Goal: Task Accomplishment & Management: Complete application form

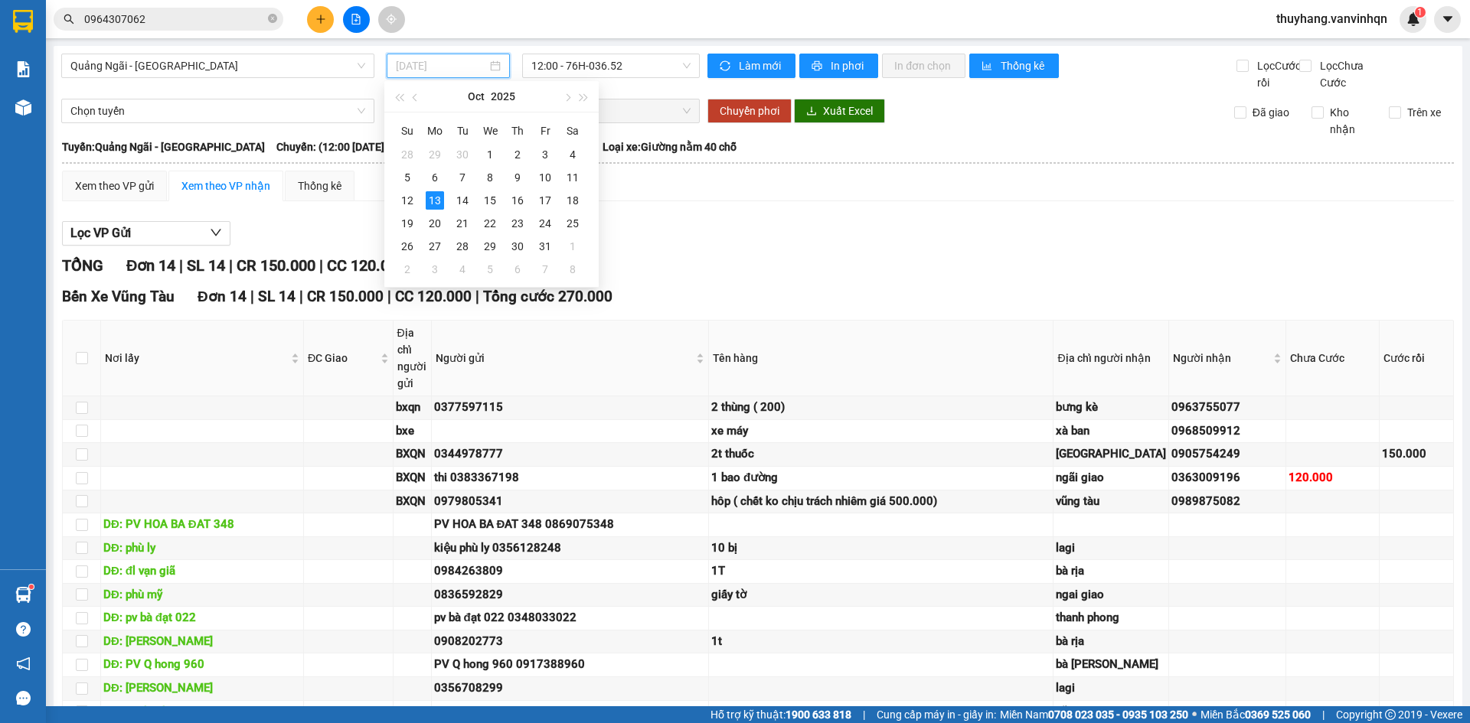
type input "[DATE]"
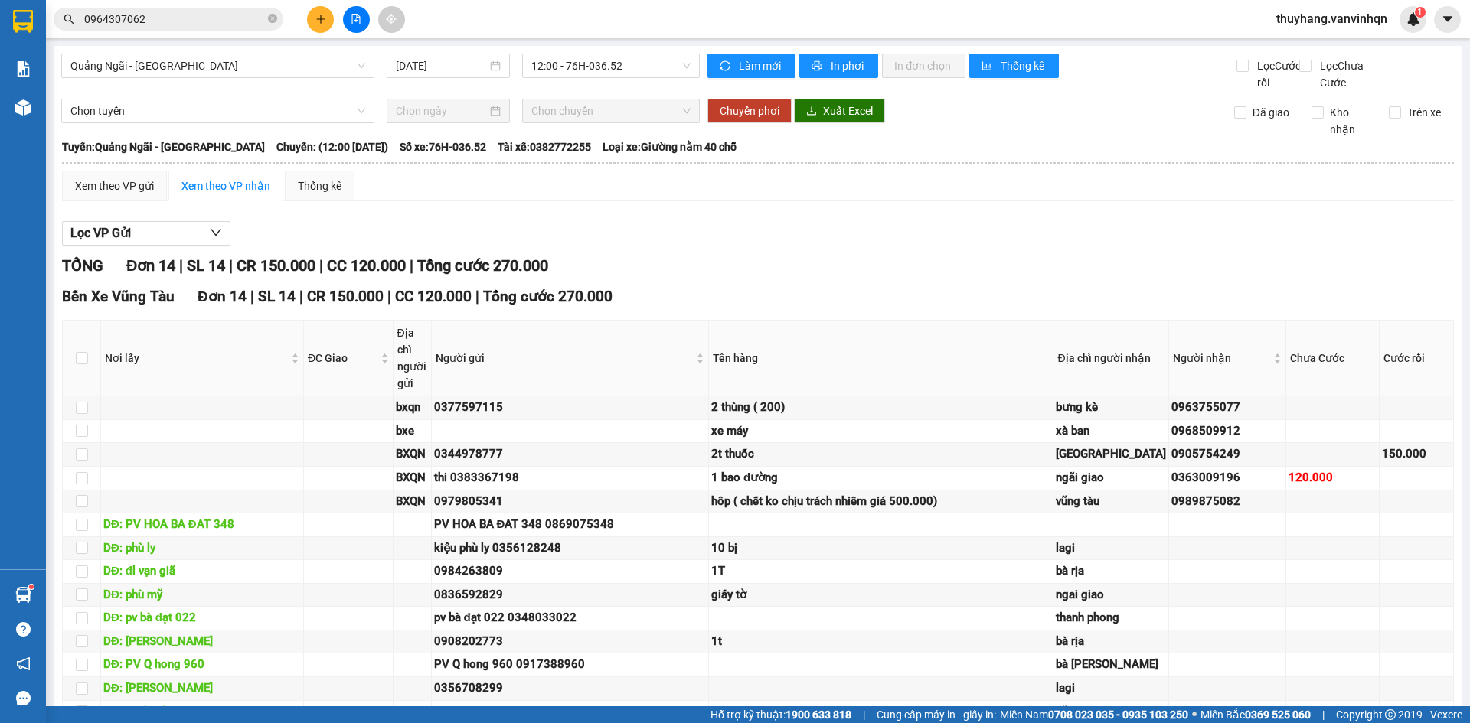
click at [726, 278] on div "TỔNG Đơn 14 | SL 14 | CR 150.000 | CC 120.000 | Tổng cước 270.000" at bounding box center [758, 266] width 1392 height 24
click at [614, 57] on span "12:00 - 76H-036.52" at bounding box center [610, 65] width 159 height 23
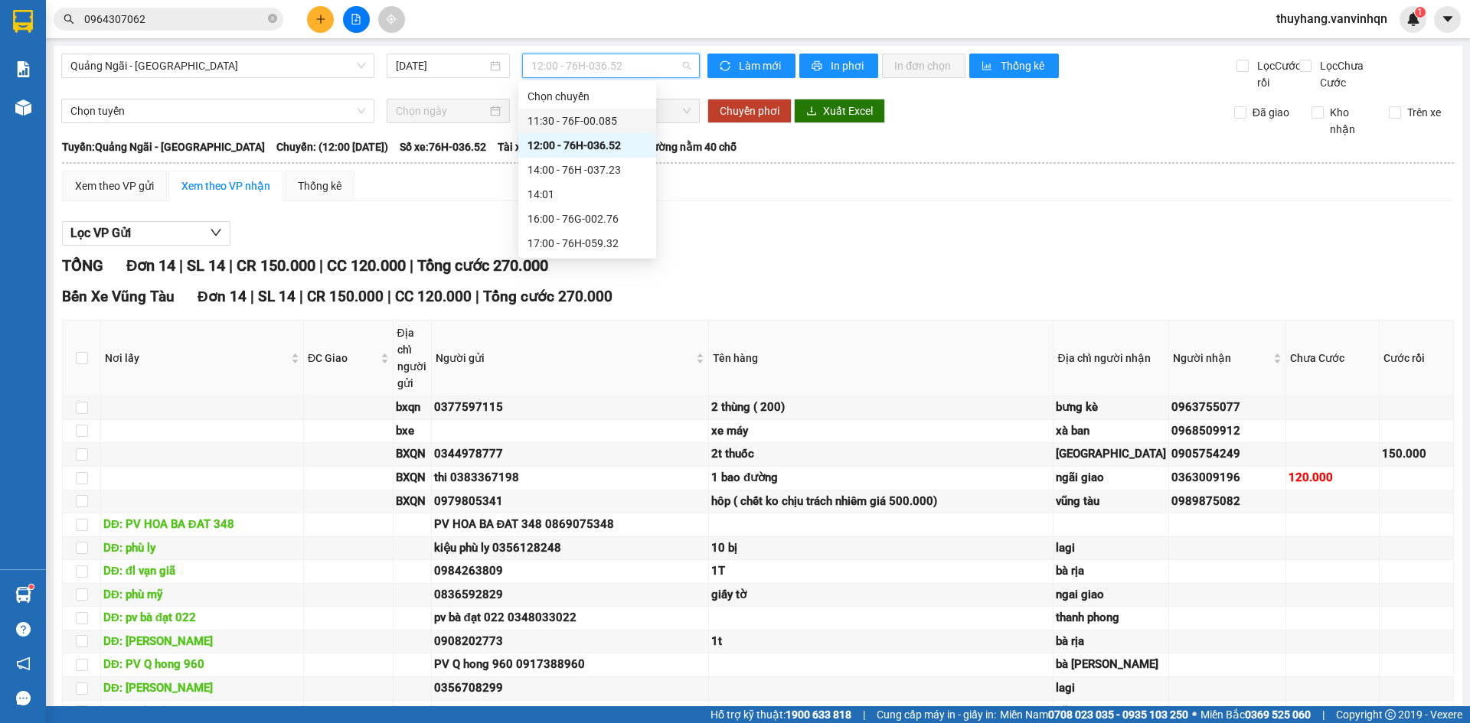
drag, startPoint x: 612, startPoint y: 112, endPoint x: 617, endPoint y: 122, distance: 12.0
click at [612, 113] on div "11:30 - 76F-00.085" at bounding box center [587, 121] width 138 height 24
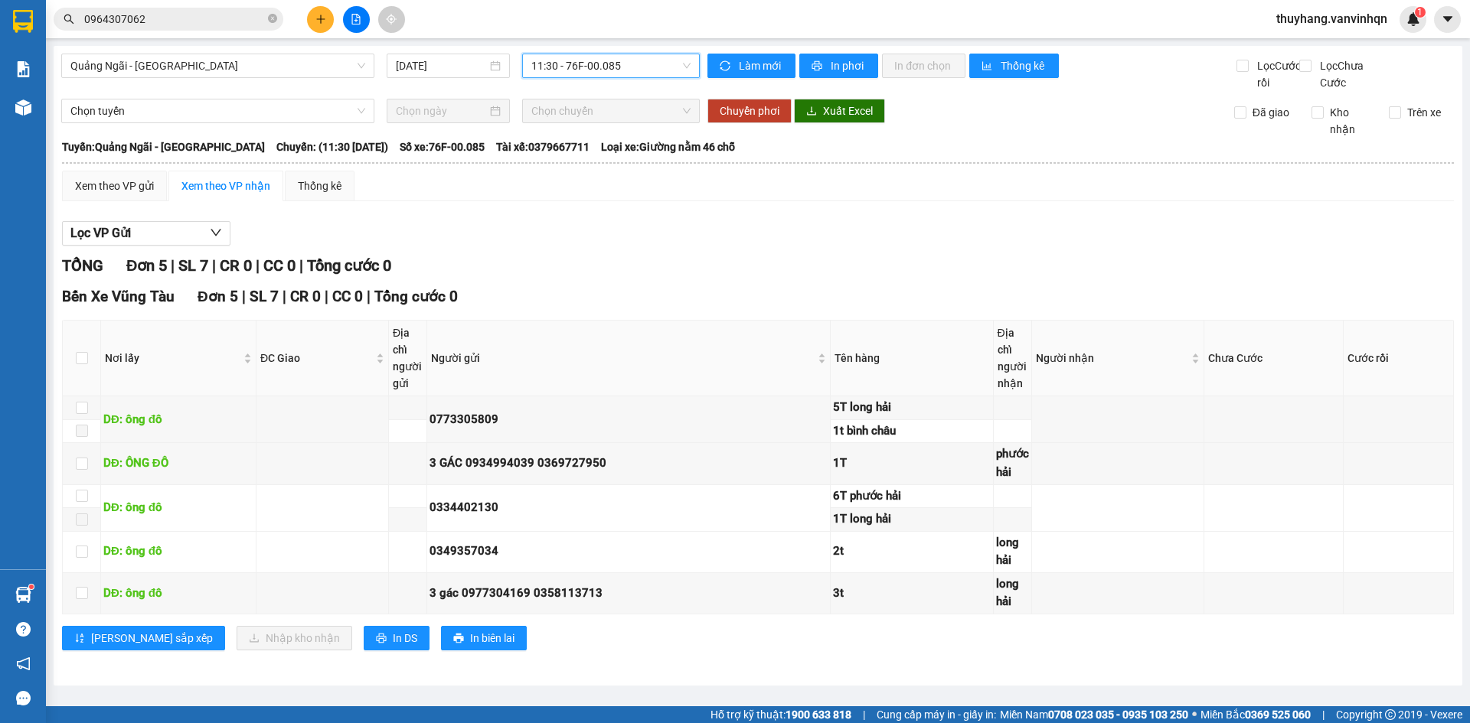
scroll to position [4, 0]
click at [596, 47] on div "Quảng Ngãi - [GEOGRAPHIC_DATA] [DATE] 11:30 11:30 - 76F-00.085 Làm mới In phơi …" at bounding box center [758, 366] width 1408 height 640
click at [564, 69] on span "11:30 - 76F-00.085" at bounding box center [610, 65] width 159 height 23
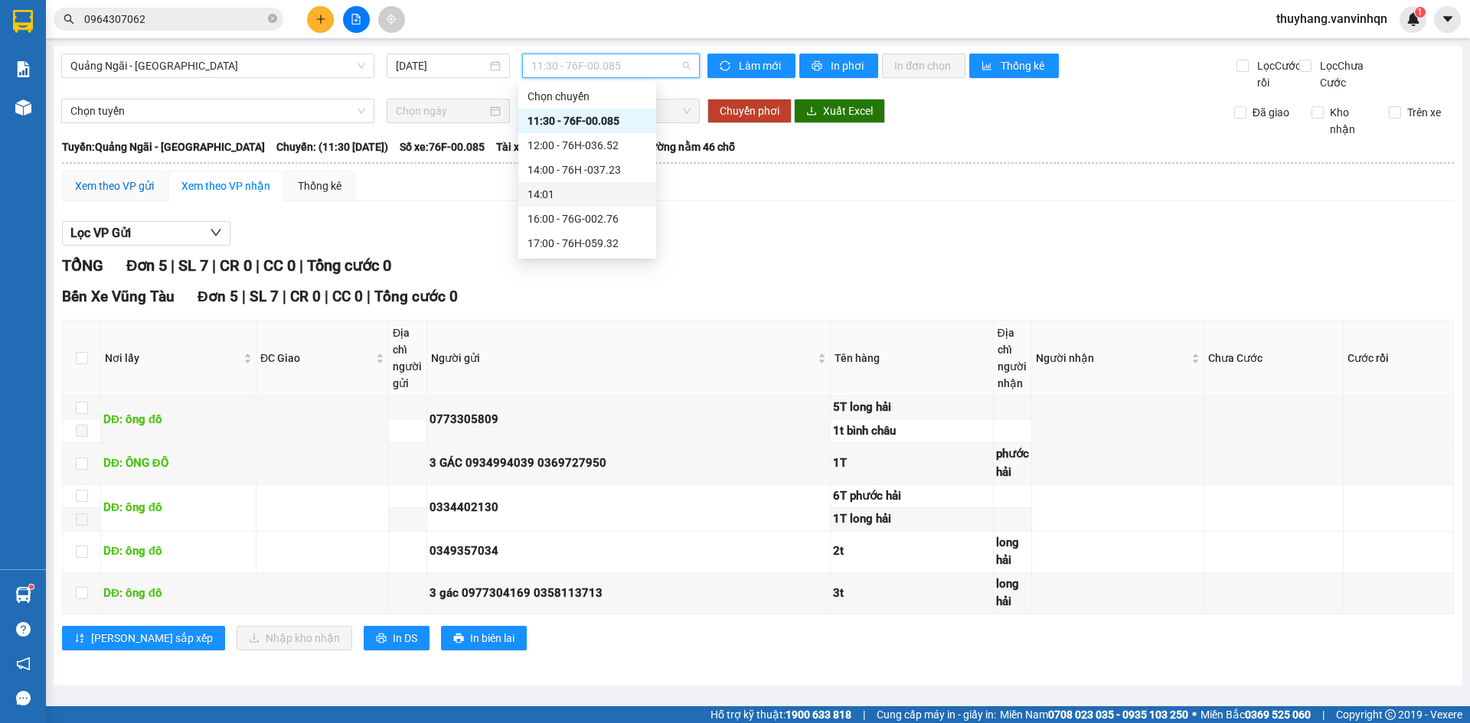
click at [116, 194] on div "Xem theo VP gửi" at bounding box center [114, 186] width 79 height 17
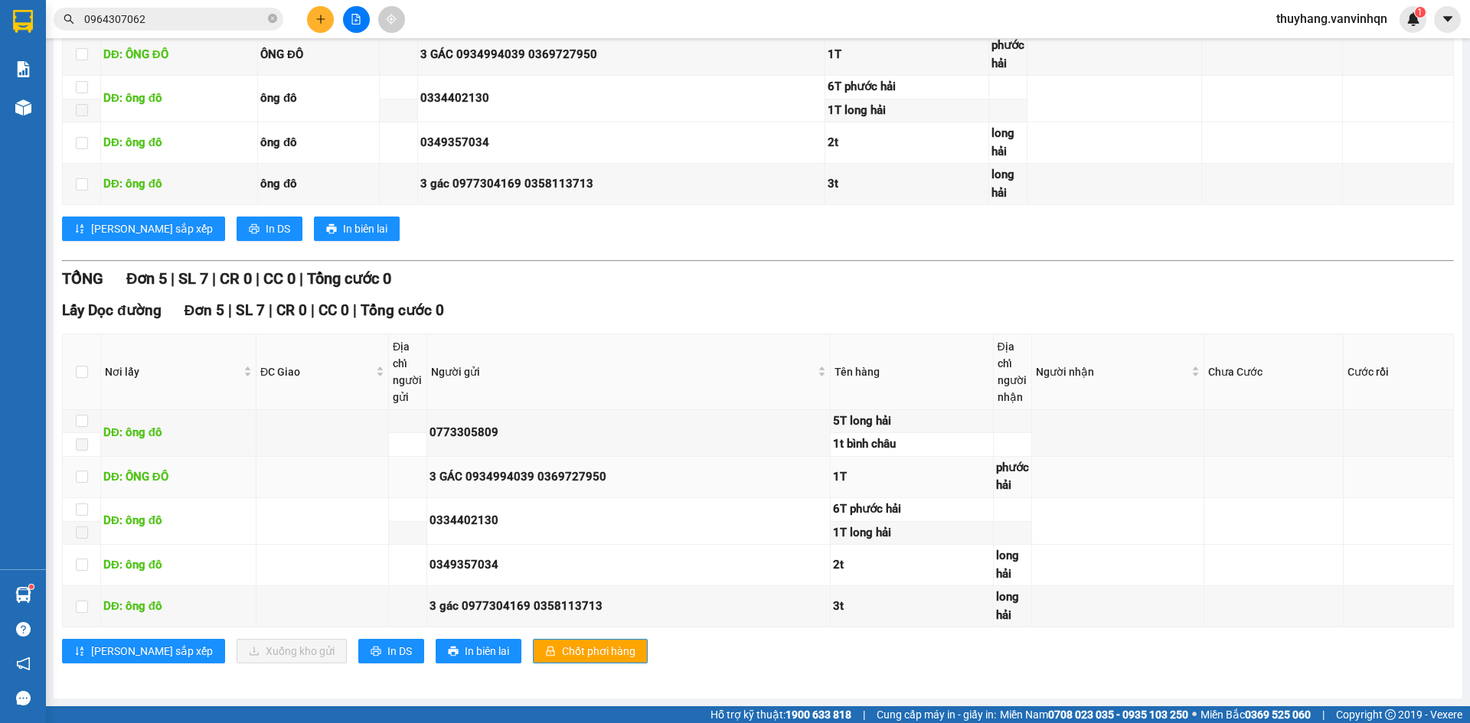
scroll to position [394, 0]
click at [81, 419] on input "checkbox" at bounding box center [82, 421] width 12 height 12
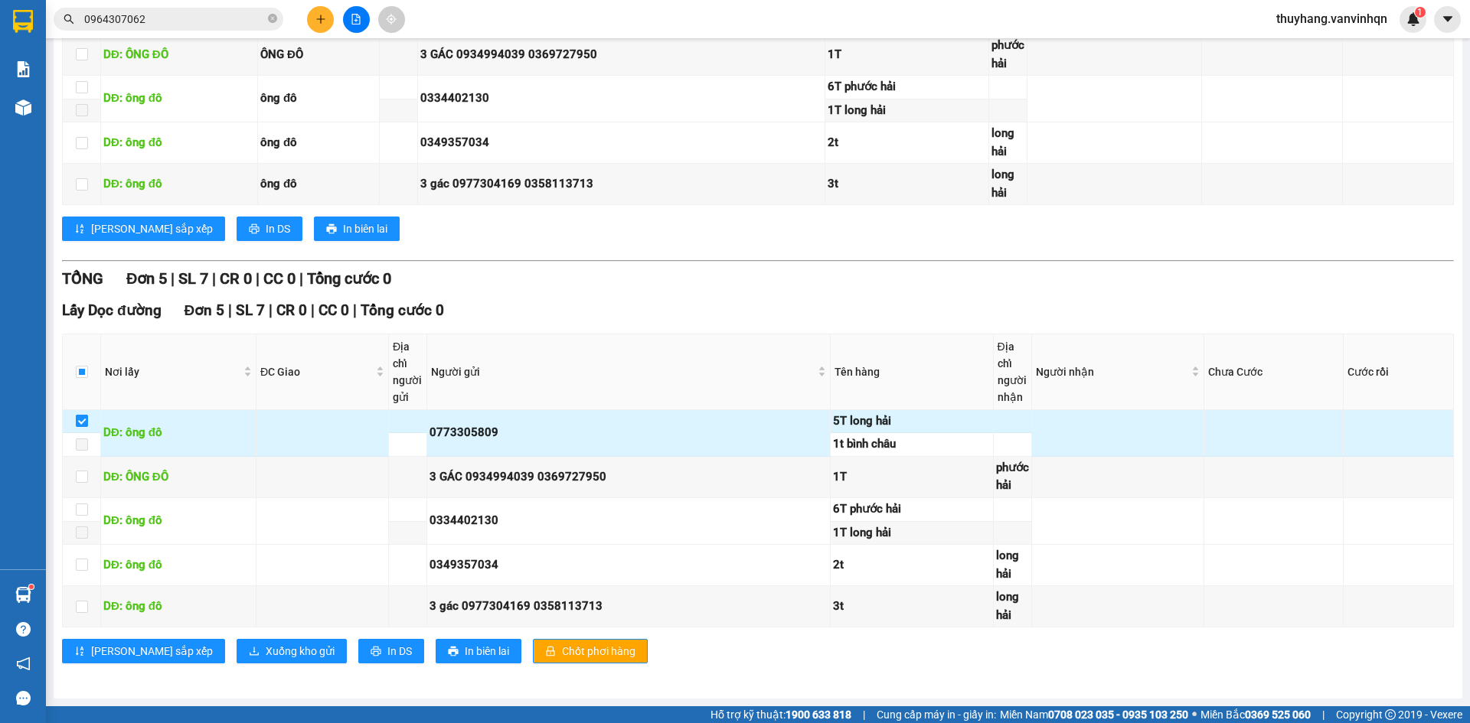
click at [81, 419] on input "checkbox" at bounding box center [82, 421] width 12 height 12
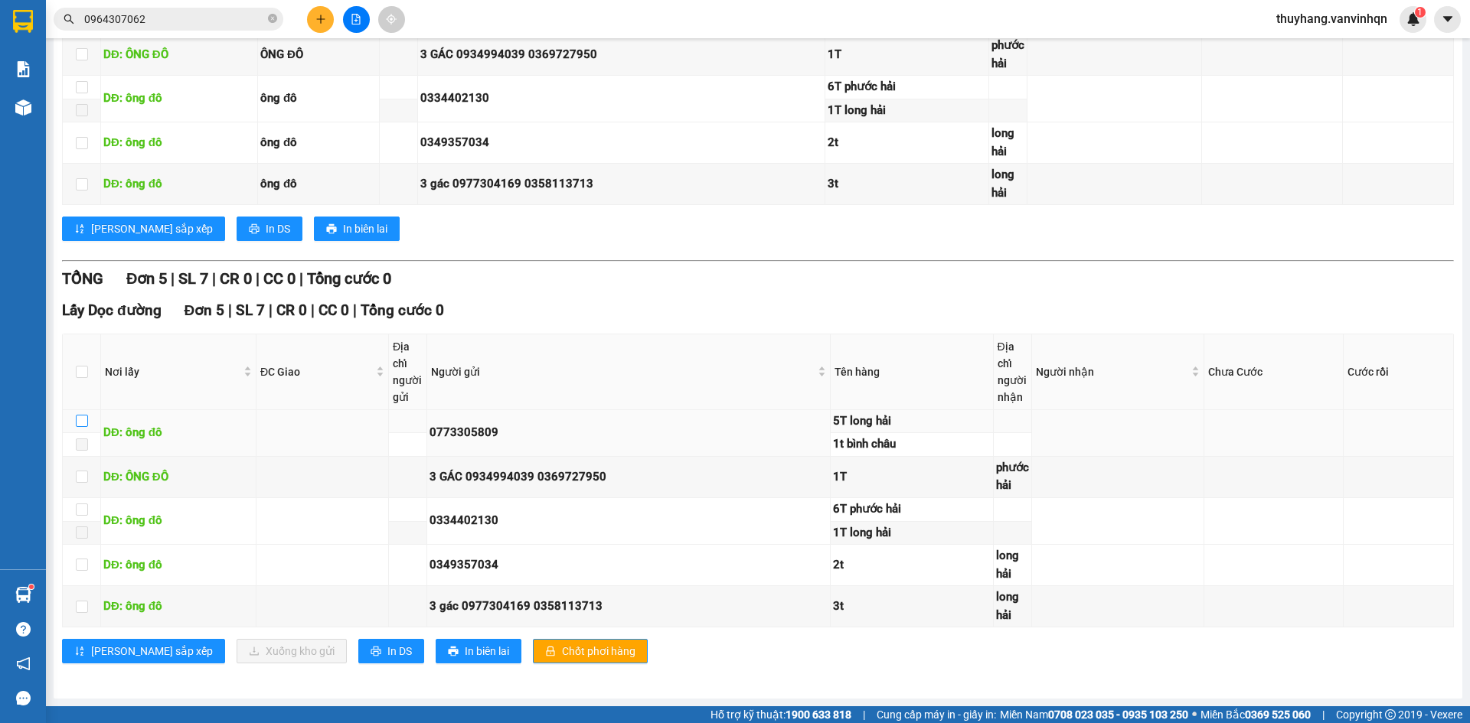
click at [81, 419] on input "checkbox" at bounding box center [82, 421] width 12 height 12
checkbox input "true"
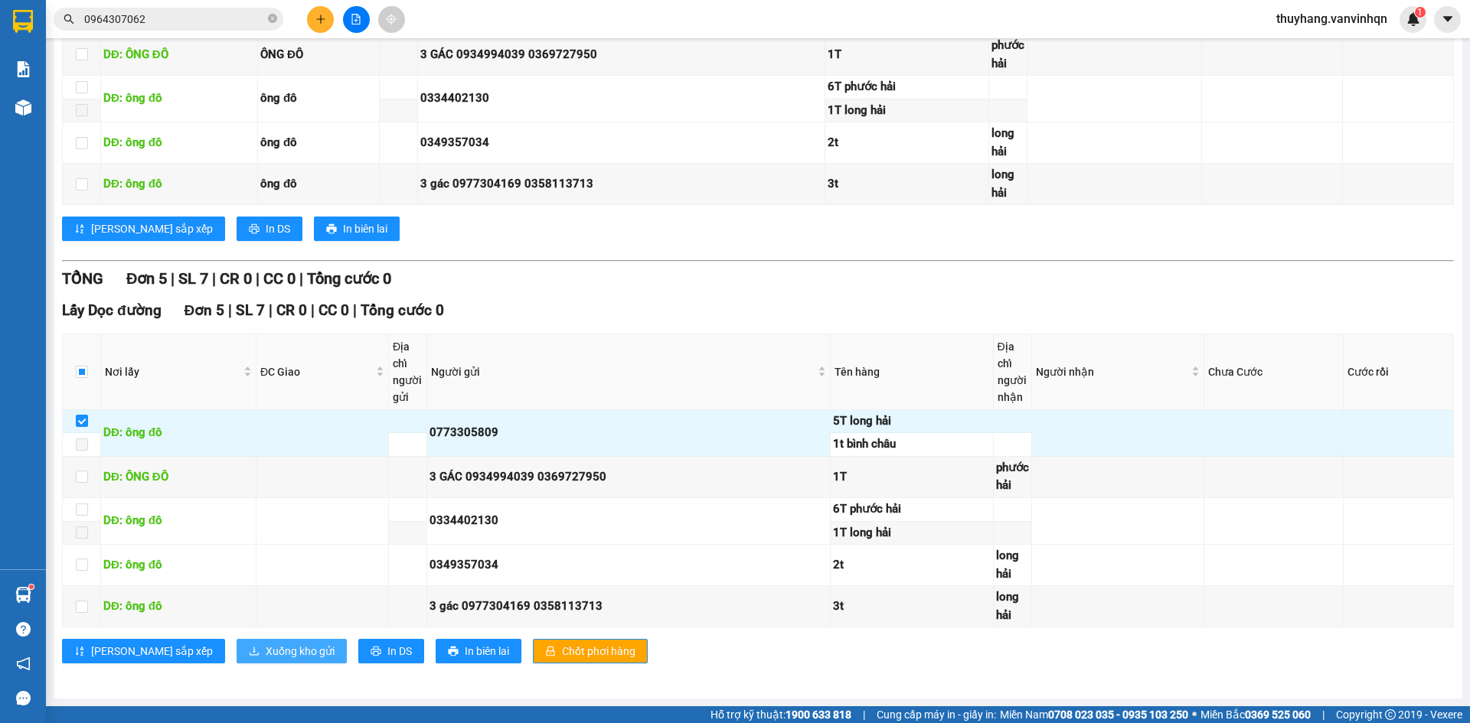
click at [266, 643] on span "Xuống kho gửi" at bounding box center [300, 651] width 69 height 17
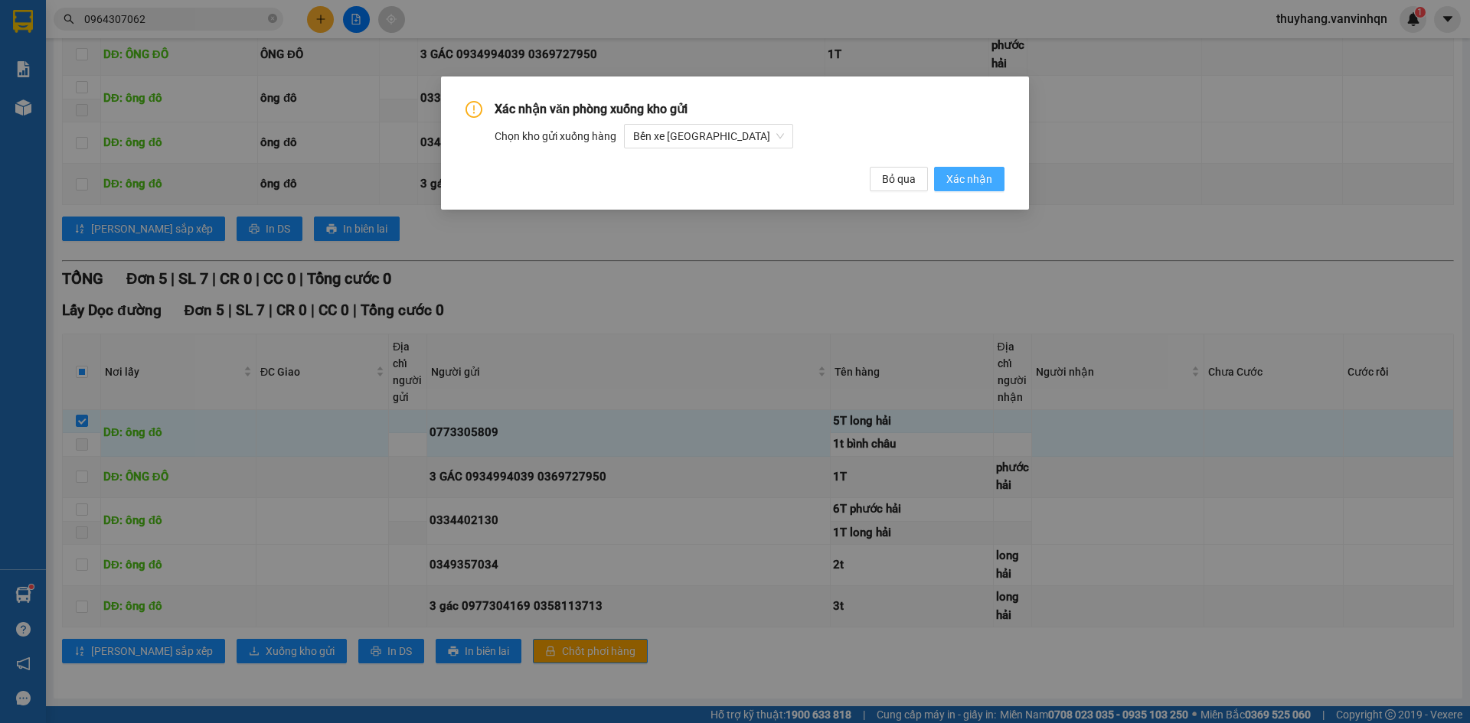
click at [962, 178] on span "Xác nhận" at bounding box center [969, 179] width 46 height 17
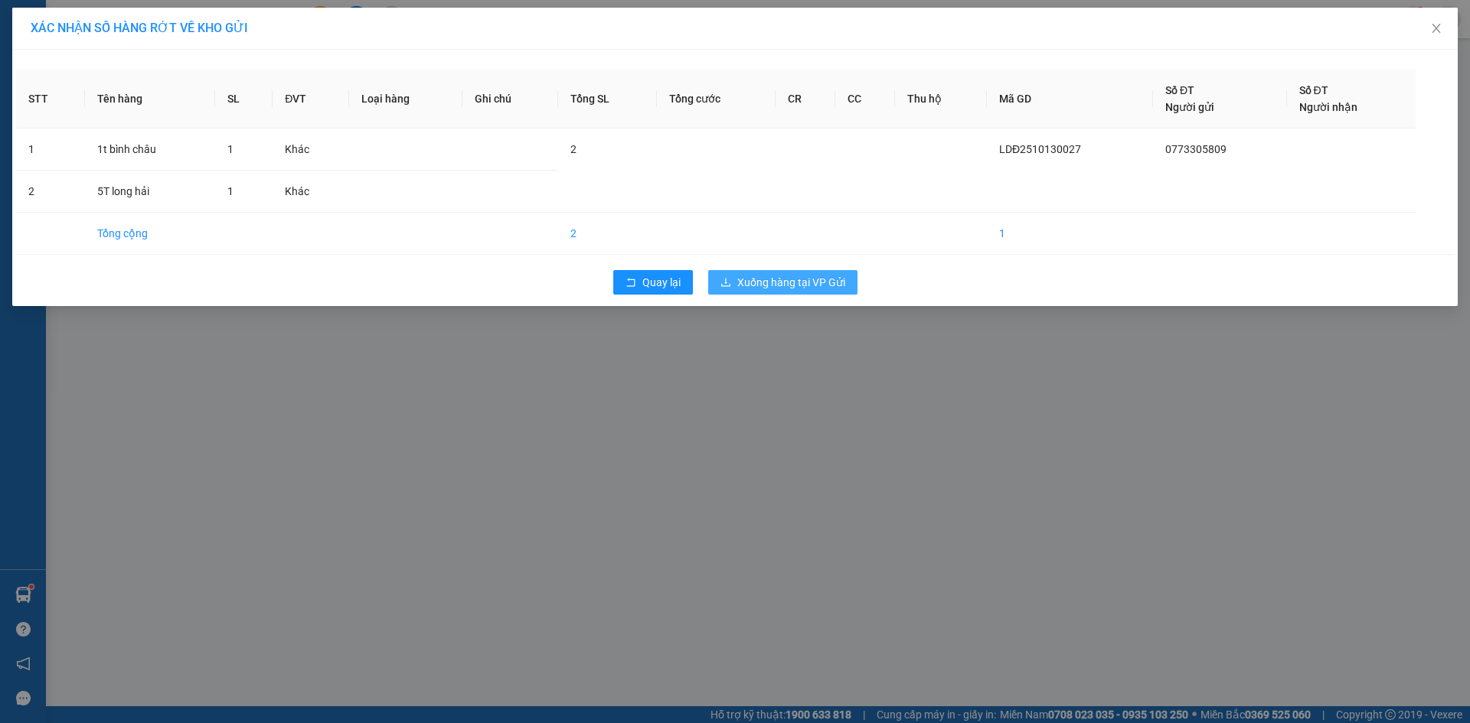
click at [769, 280] on span "Xuống hàng tại VP Gửi" at bounding box center [791, 282] width 108 height 17
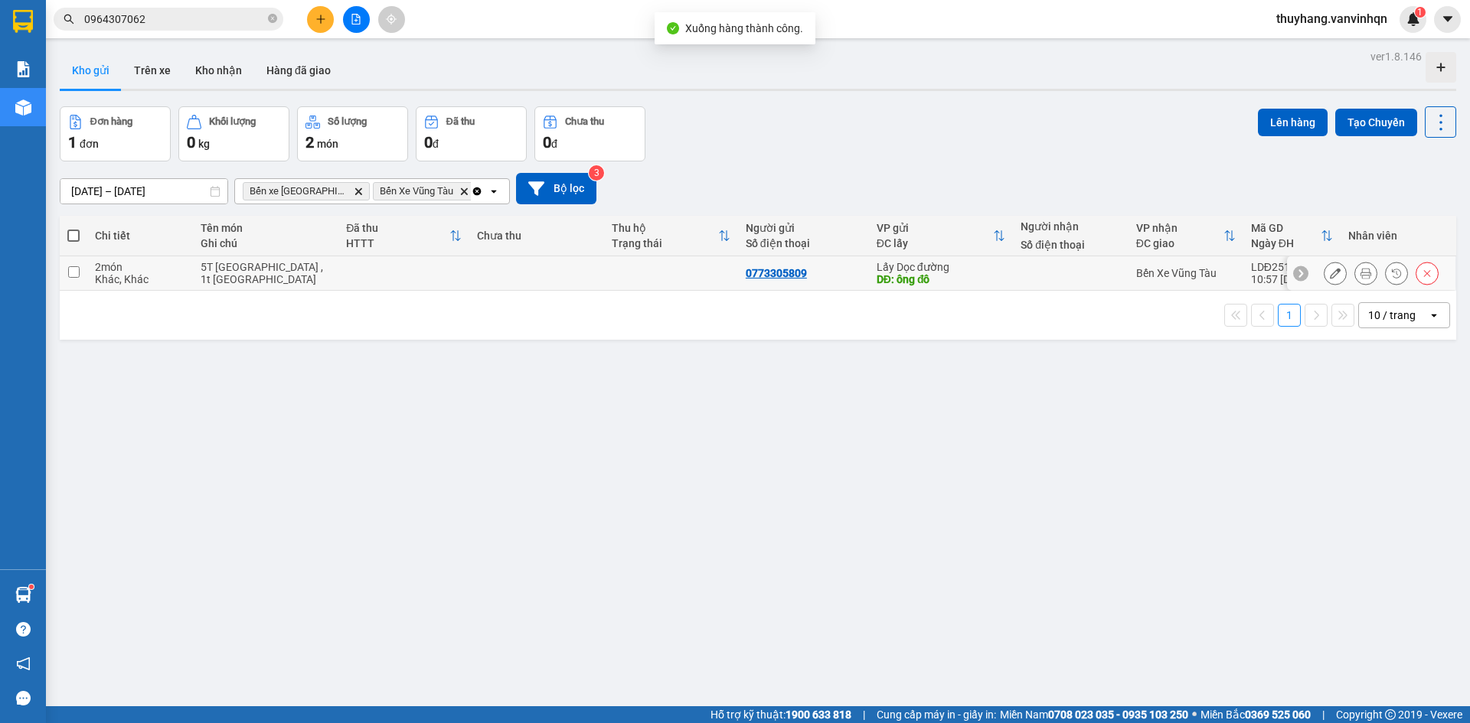
click at [551, 278] on td at bounding box center [536, 273] width 134 height 34
checkbox input "true"
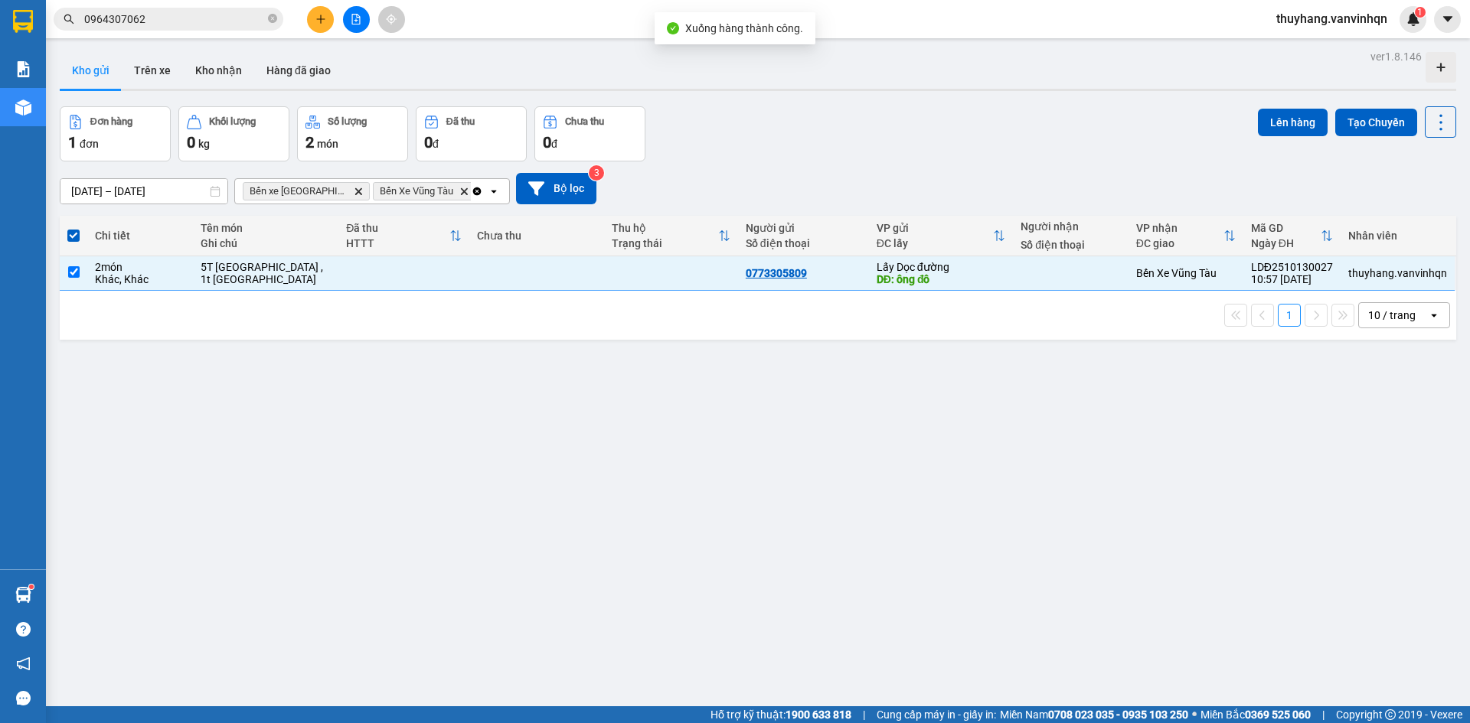
drag, startPoint x: 1268, startPoint y: 118, endPoint x: 547, endPoint y: 162, distance: 722.4
click at [1246, 122] on div "Đơn hàng 1 đơn Khối lượng 0 kg Số lượng 2 món Đã thu 0 đ Chưa thu 0 đ Lên hàng …" at bounding box center [758, 133] width 1396 height 55
click at [1258, 123] on button "Lên hàng" at bounding box center [1293, 123] width 70 height 28
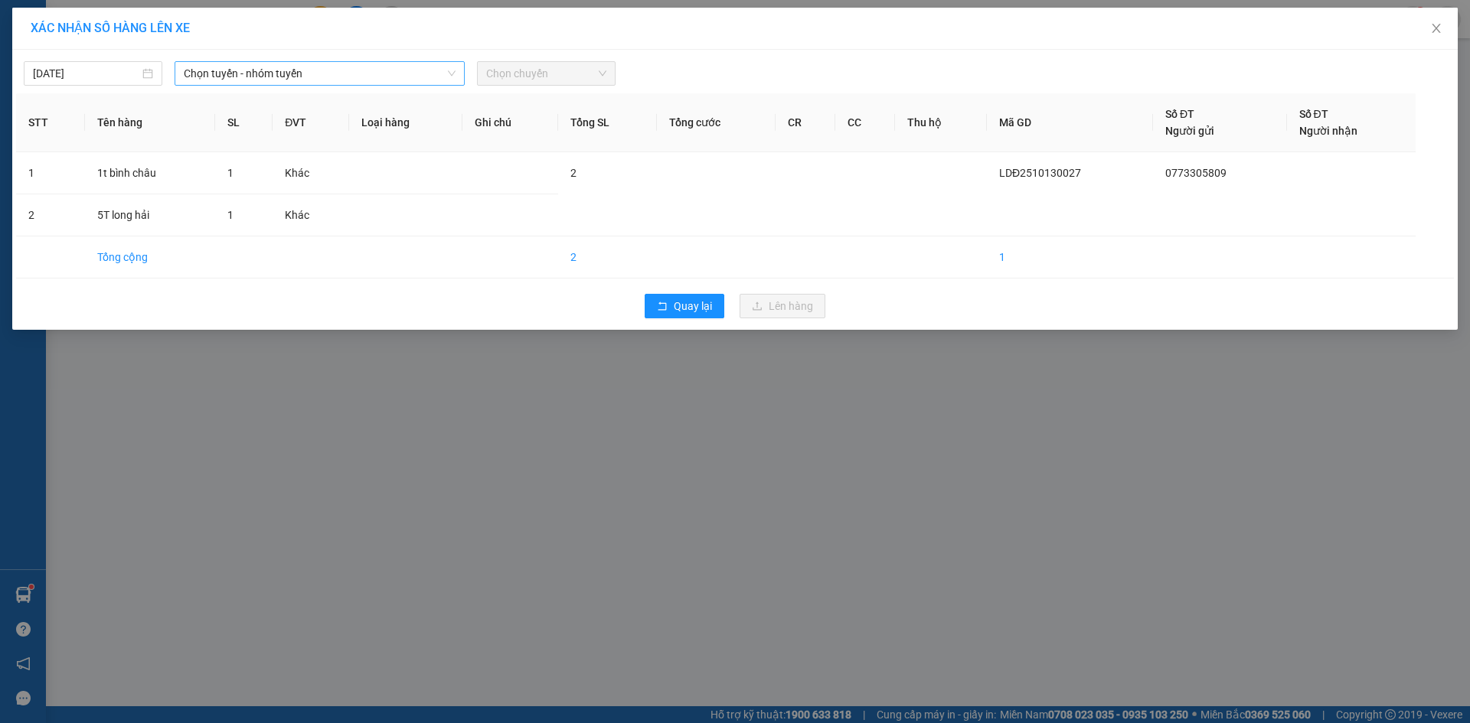
click at [341, 75] on span "Chọn tuyến - nhóm tuyến" at bounding box center [320, 73] width 272 height 23
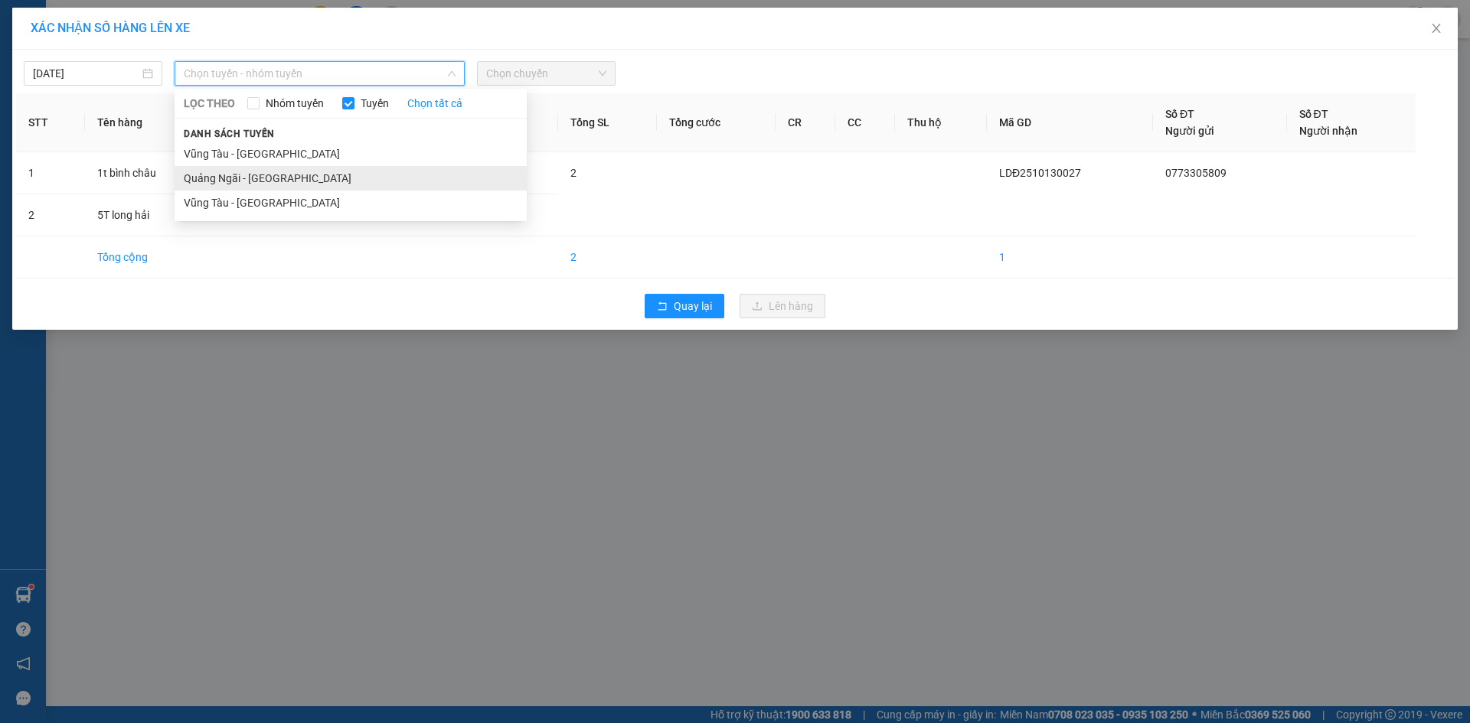
click at [346, 175] on li "Quảng Ngãi - [GEOGRAPHIC_DATA]" at bounding box center [351, 178] width 352 height 24
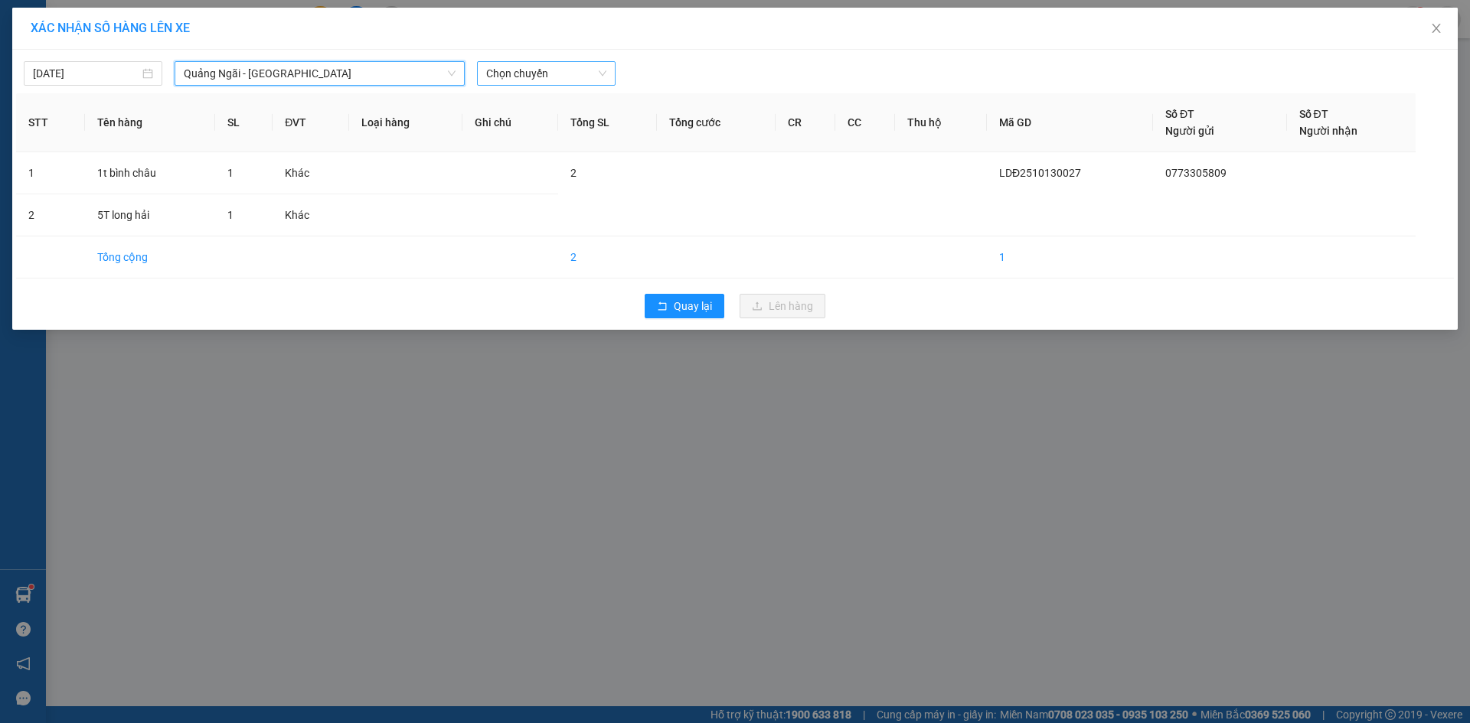
click at [563, 72] on span "Chọn chuyến" at bounding box center [546, 73] width 120 height 23
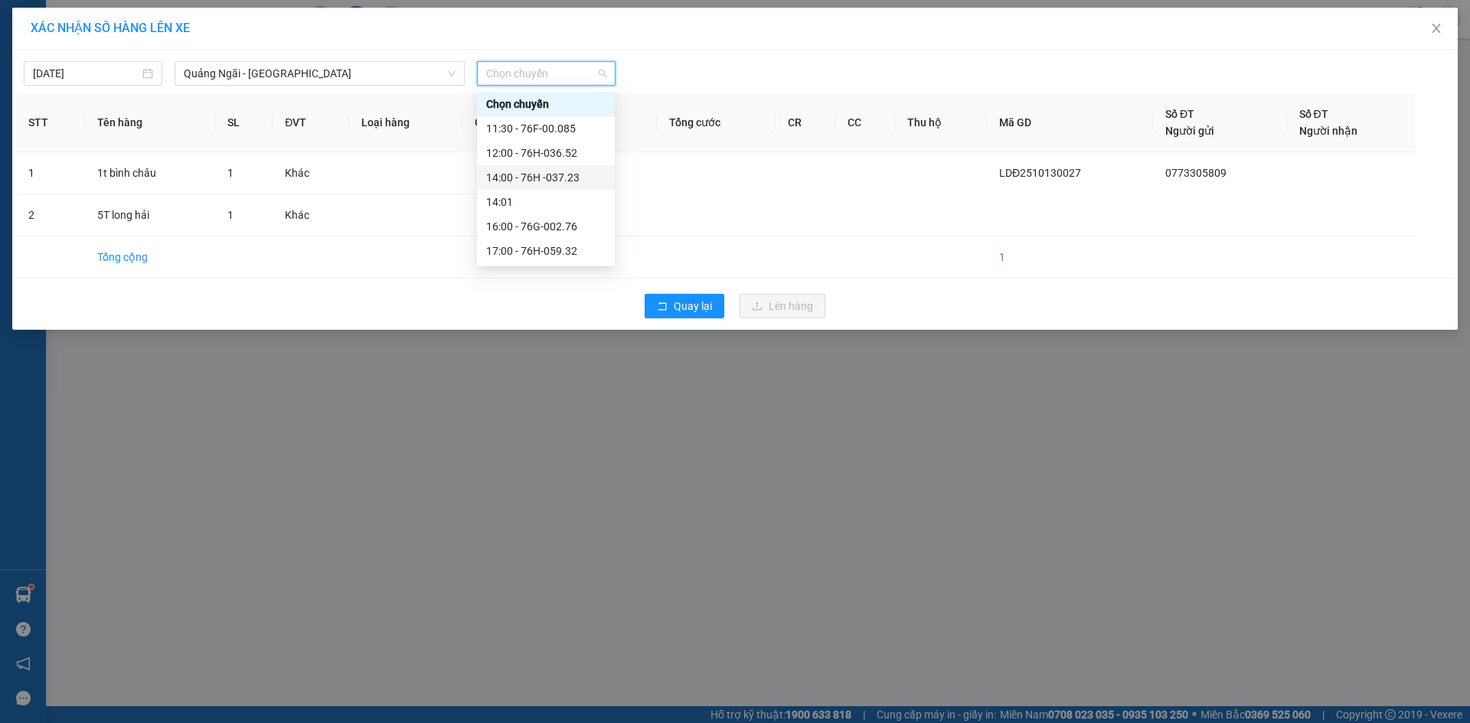
click at [590, 181] on div "14:00 - 76H -037.23" at bounding box center [545, 177] width 119 height 17
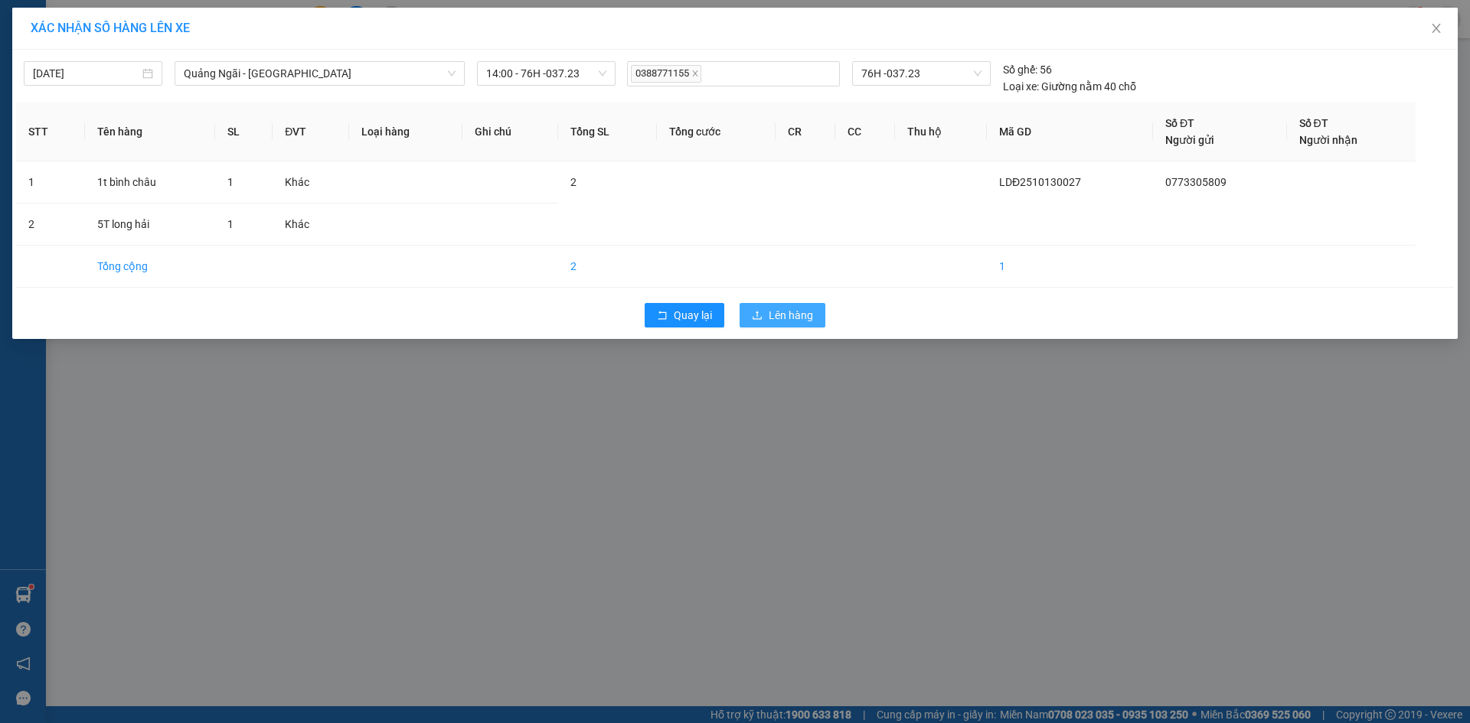
click at [810, 320] on span "Lên hàng" at bounding box center [791, 315] width 44 height 17
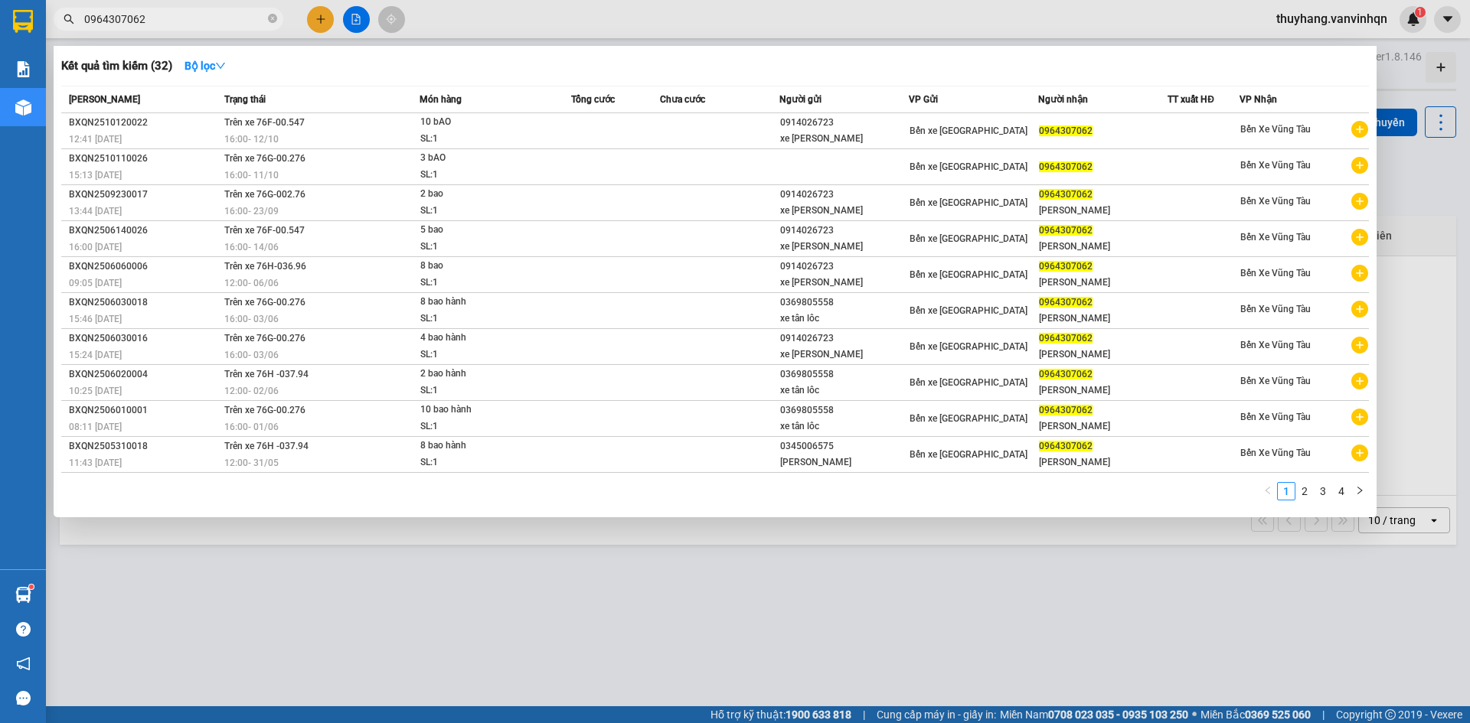
drag, startPoint x: 201, startPoint y: 18, endPoint x: 60, endPoint y: 33, distance: 141.7
click at [60, 33] on div "Kết quả tìm kiếm ( 32 ) Bộ lọc Mã ĐH Trạng thái Món hàng Tổng cước Chưa cước Ng…" at bounding box center [149, 19] width 299 height 27
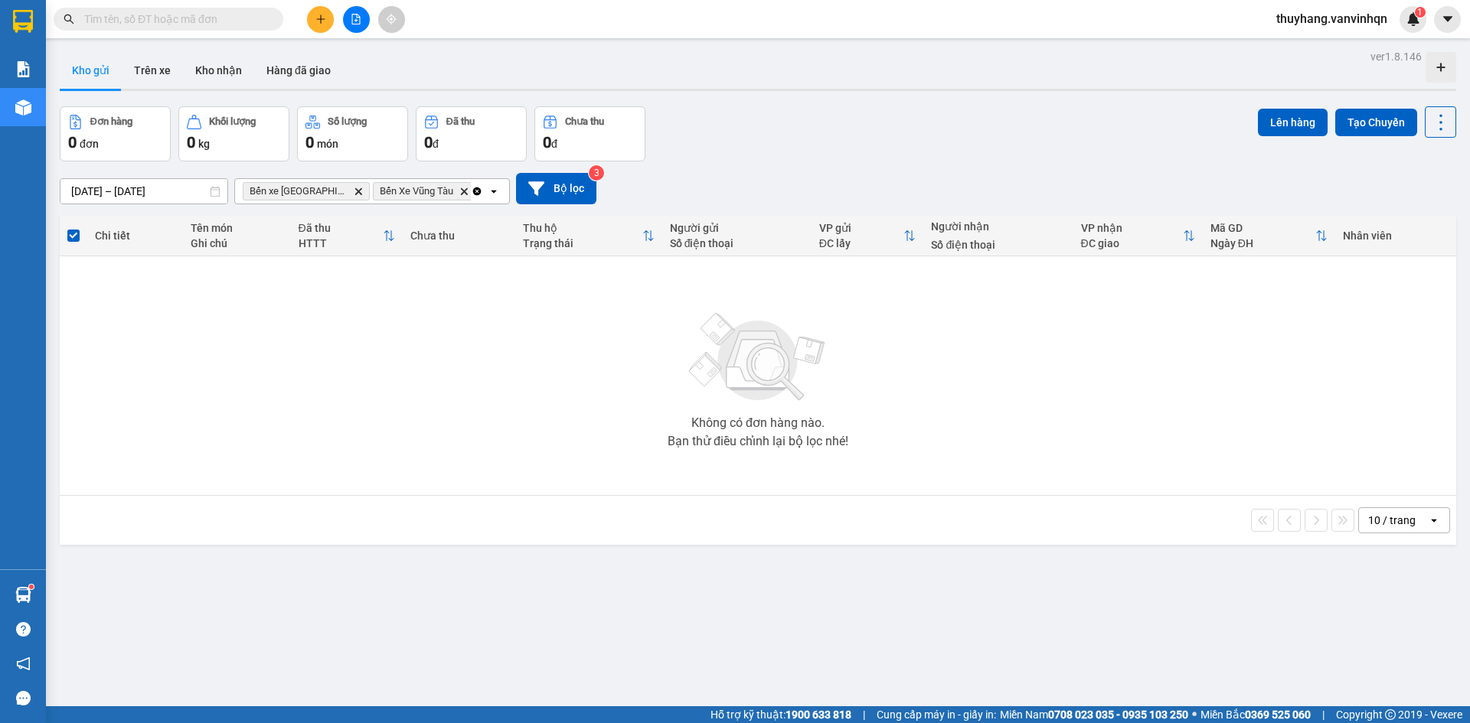
click at [355, 24] on button at bounding box center [356, 19] width 27 height 27
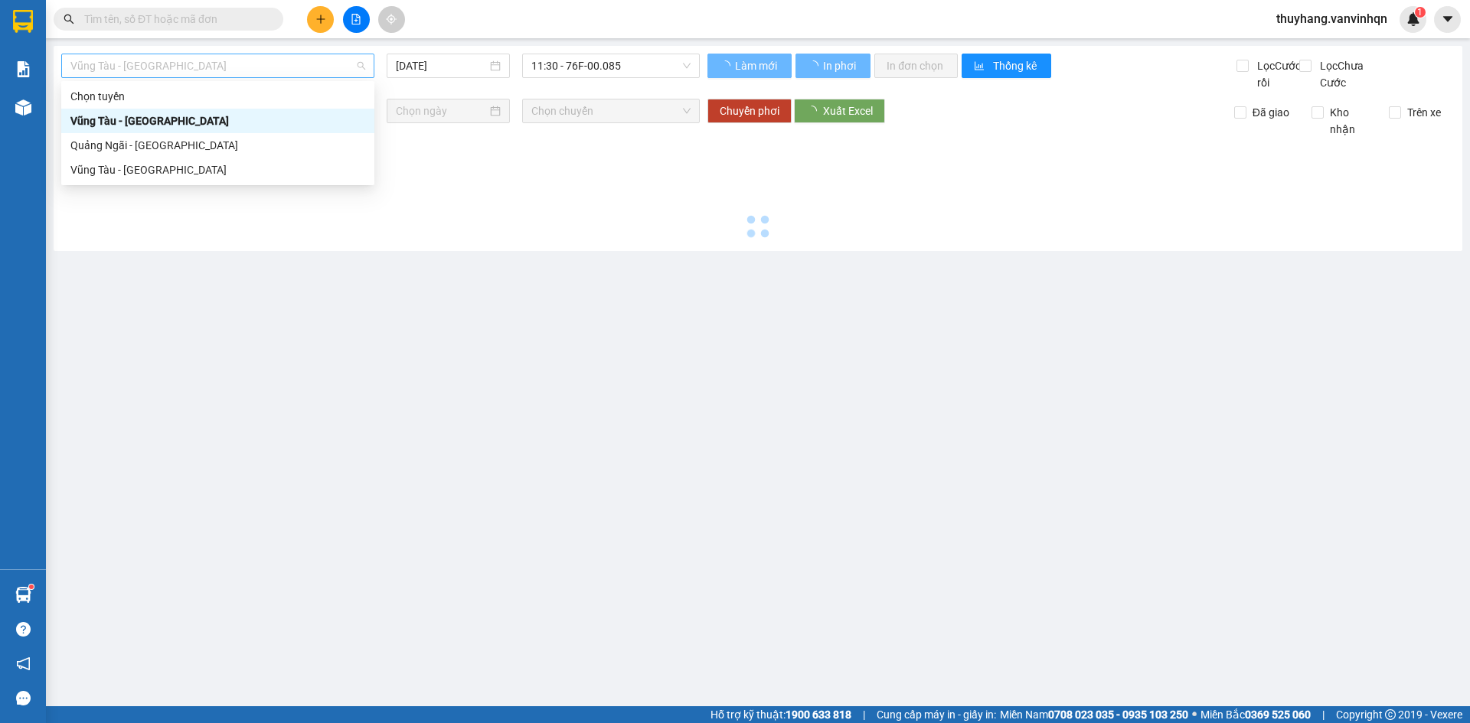
click at [202, 65] on span "Vũng Tàu - [GEOGRAPHIC_DATA]" at bounding box center [217, 65] width 295 height 23
click at [202, 144] on div "Quảng Ngãi - [GEOGRAPHIC_DATA]" at bounding box center [217, 145] width 295 height 17
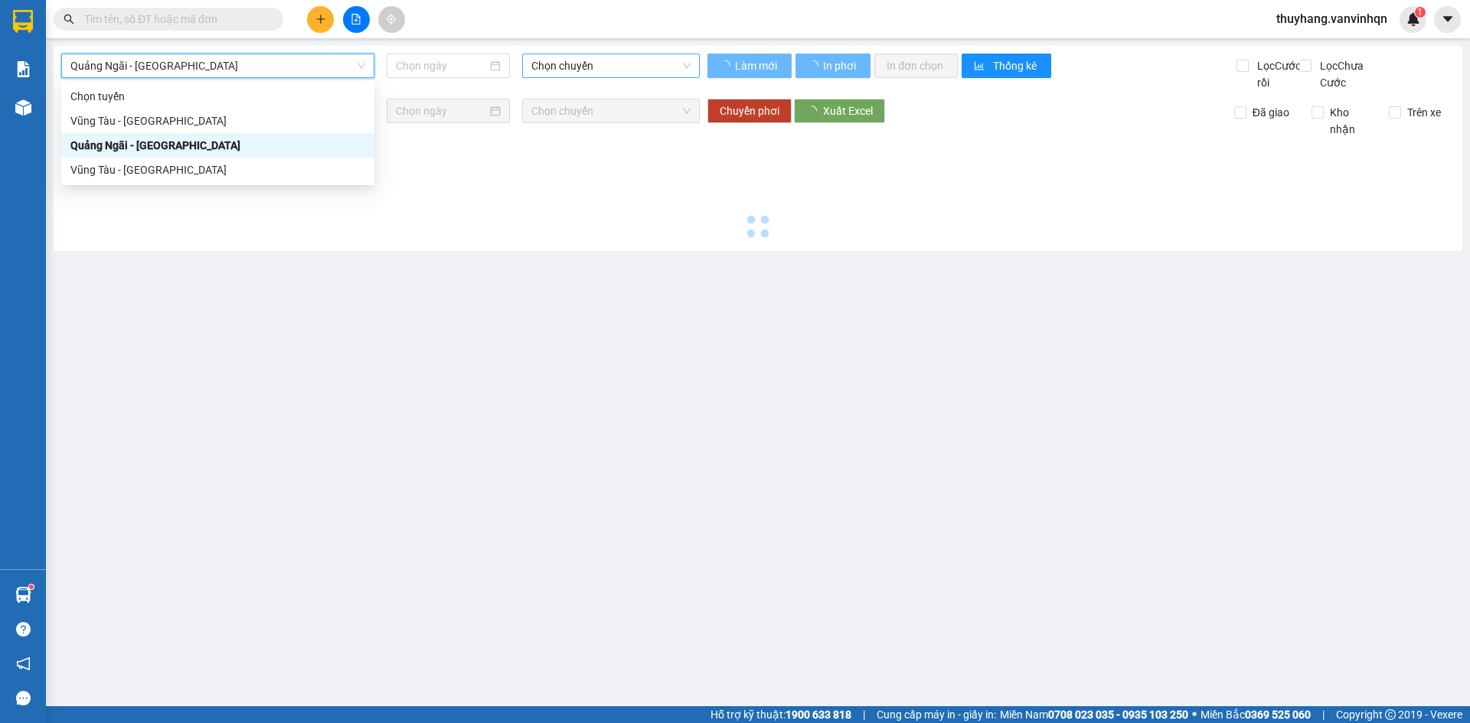
type input "[DATE]"
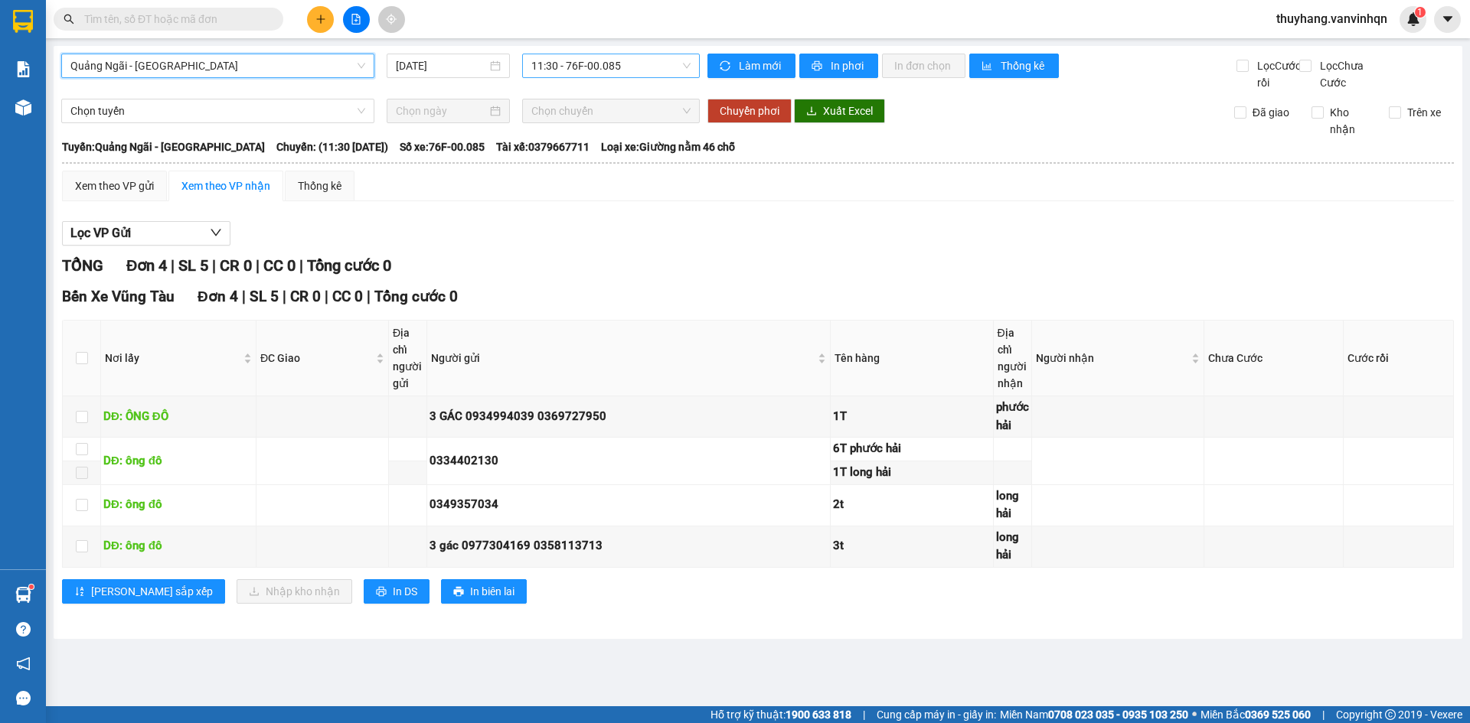
click at [602, 55] on span "11:30 - 76F-00.085" at bounding box center [610, 65] width 159 height 23
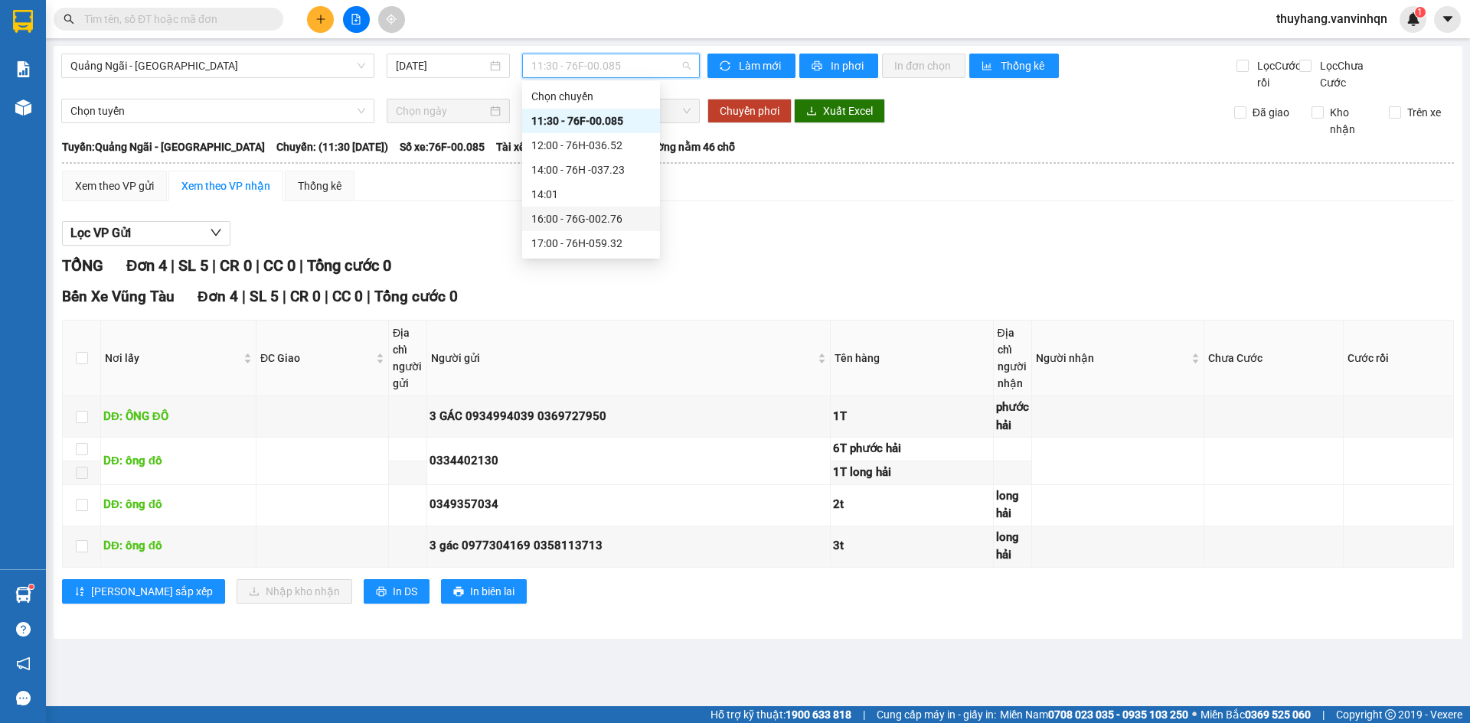
click at [629, 213] on div "16:00 - 76G-002.76" at bounding box center [590, 218] width 119 height 17
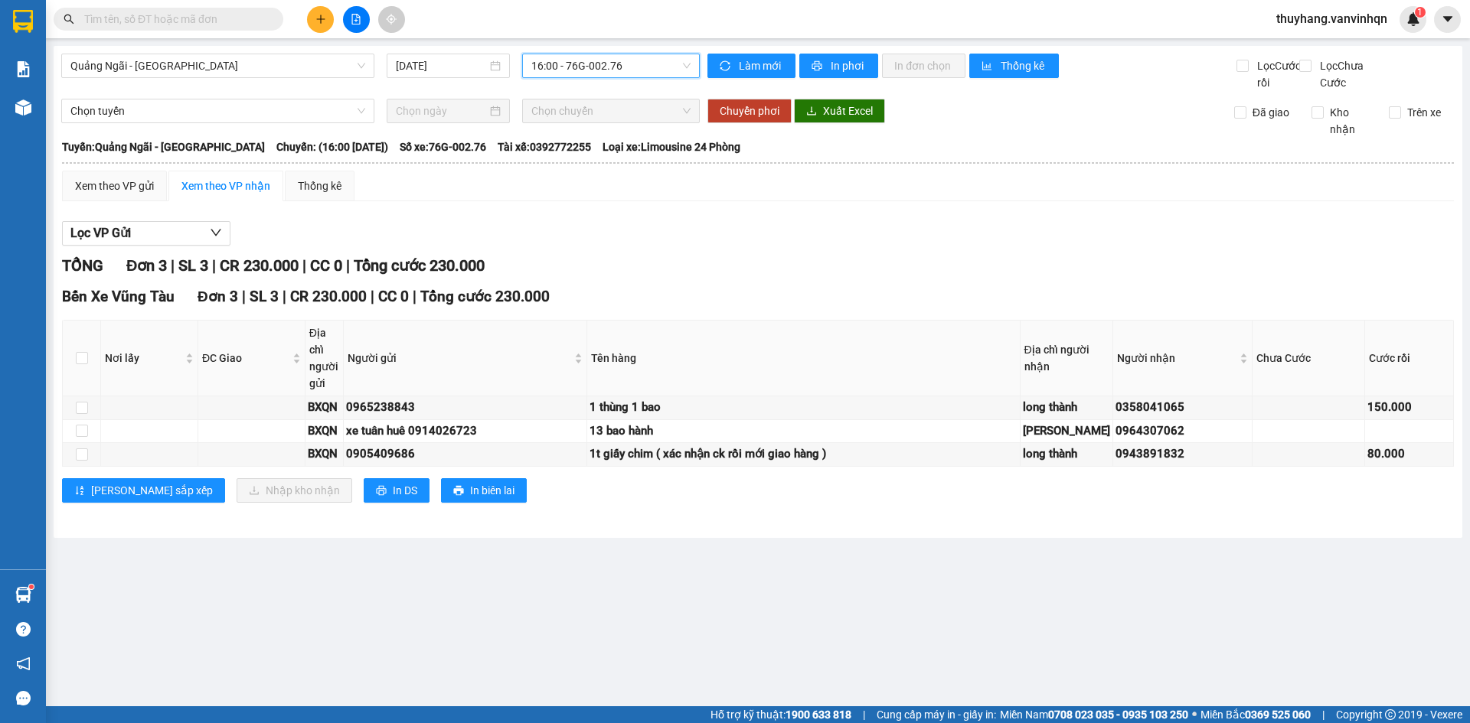
click at [567, 58] on span "16:00 - 76G-002.76" at bounding box center [610, 65] width 159 height 23
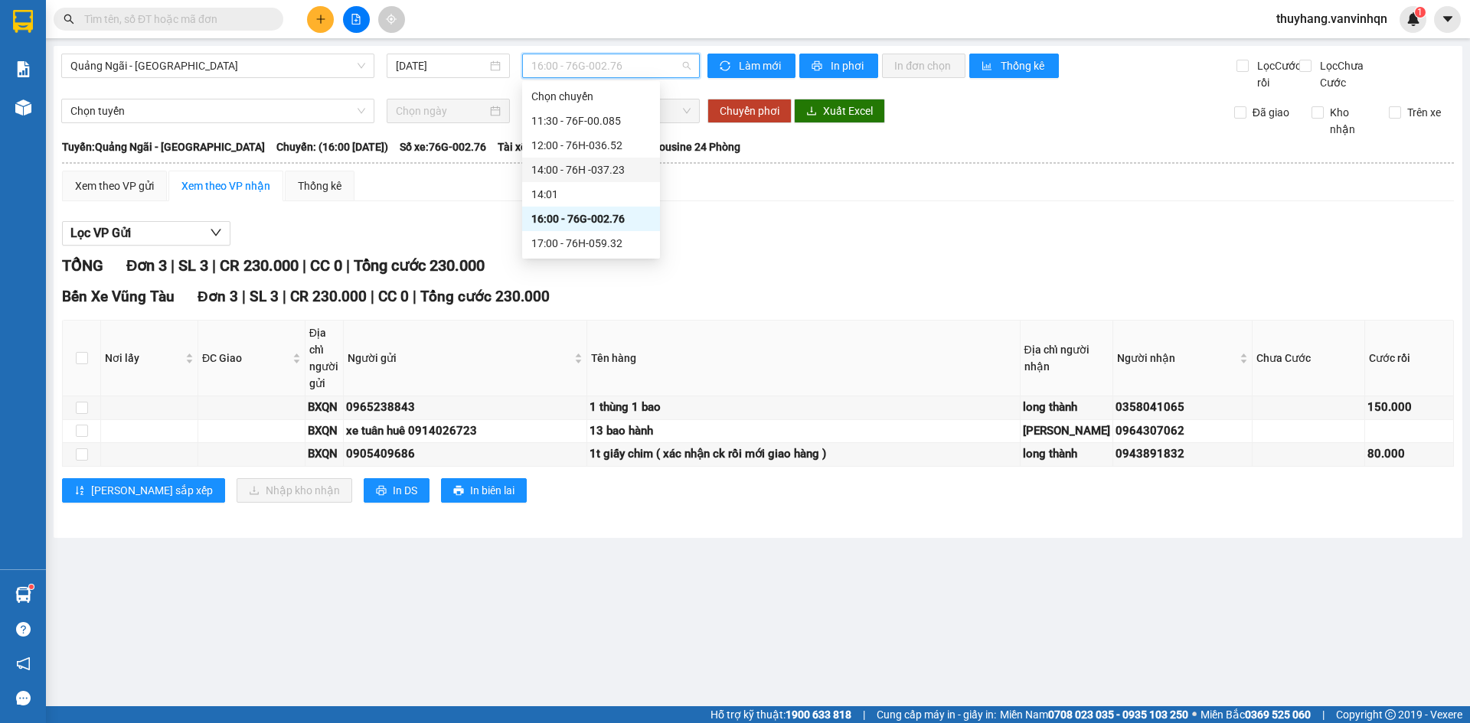
click at [592, 165] on div "14:00 - 76H -037.23" at bounding box center [590, 170] width 119 height 17
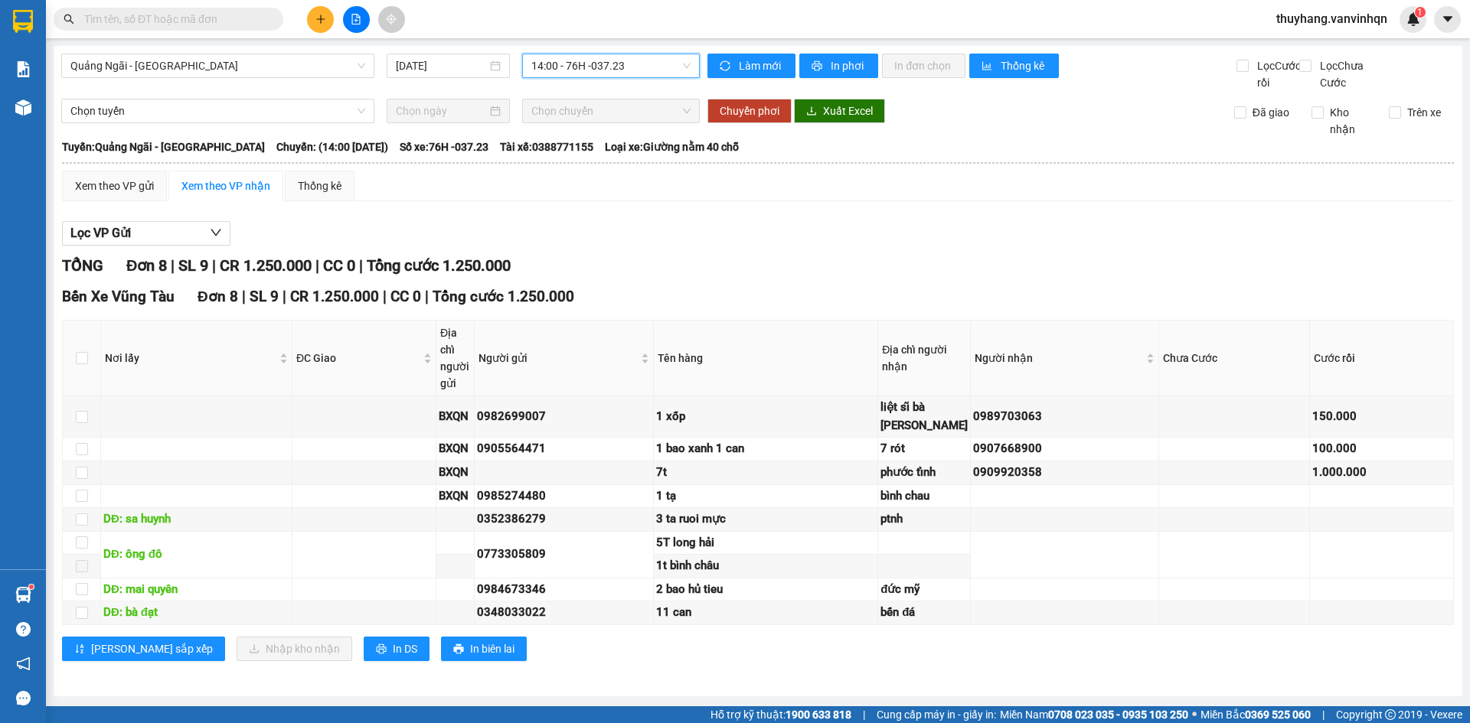
click at [588, 67] on span "14:00 - 76H -037.23" at bounding box center [610, 65] width 159 height 23
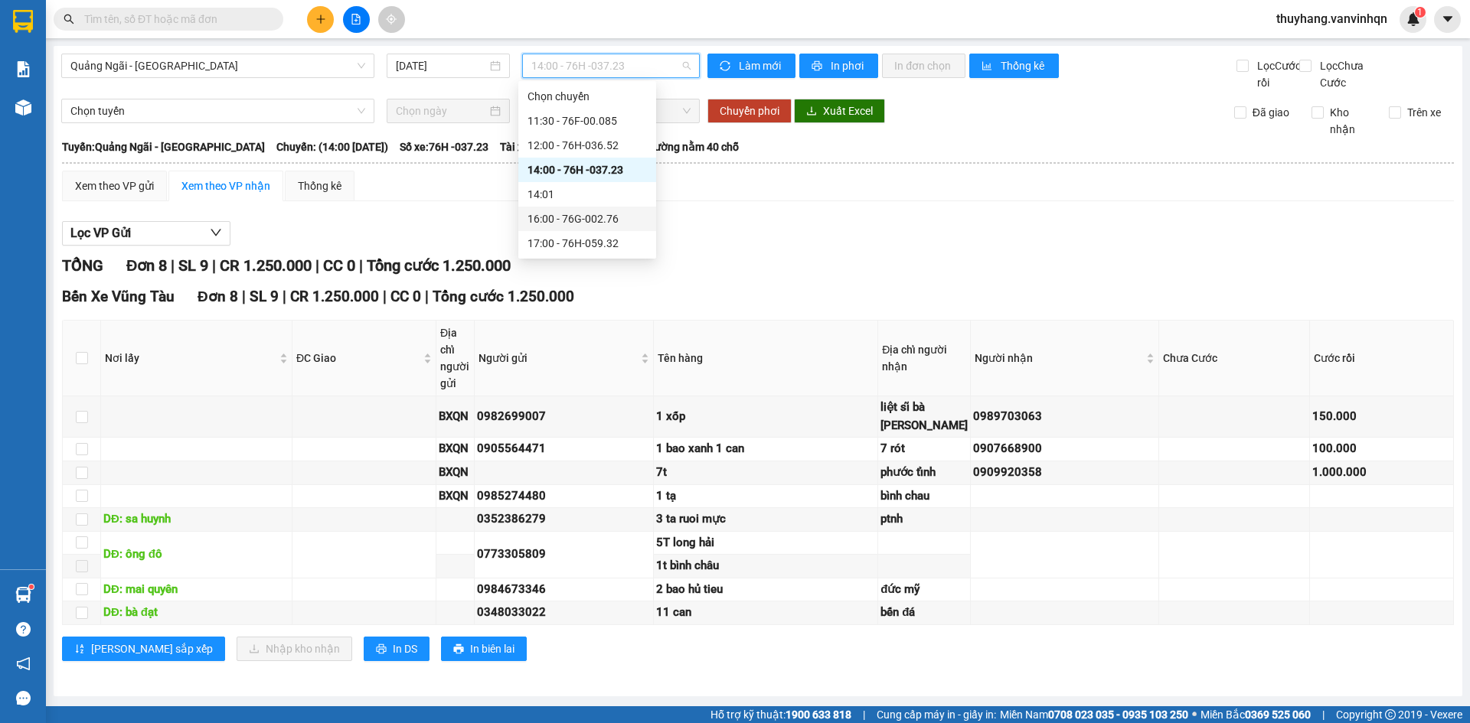
click at [622, 217] on div "16:00 - 76G-002.76" at bounding box center [586, 218] width 119 height 17
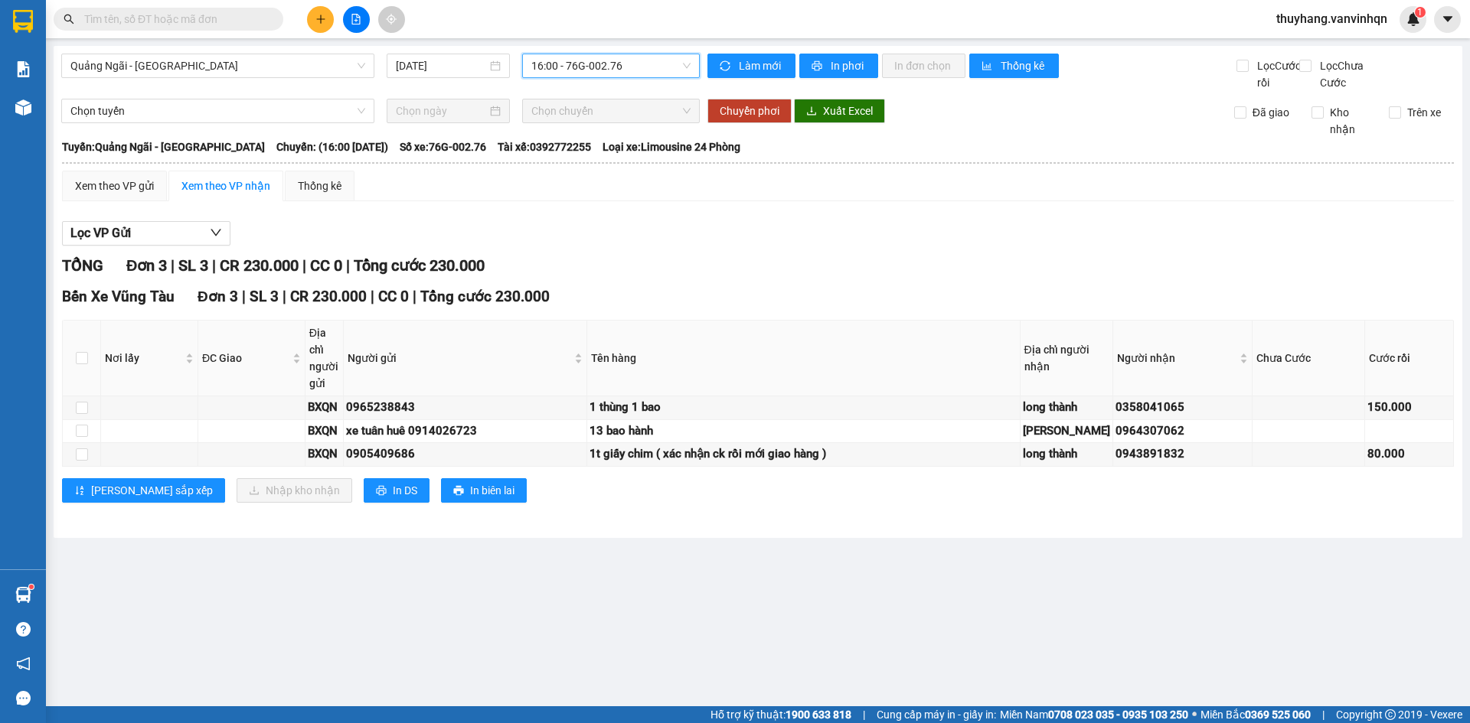
click at [650, 70] on span "16:00 - 76G-002.76" at bounding box center [610, 65] width 159 height 23
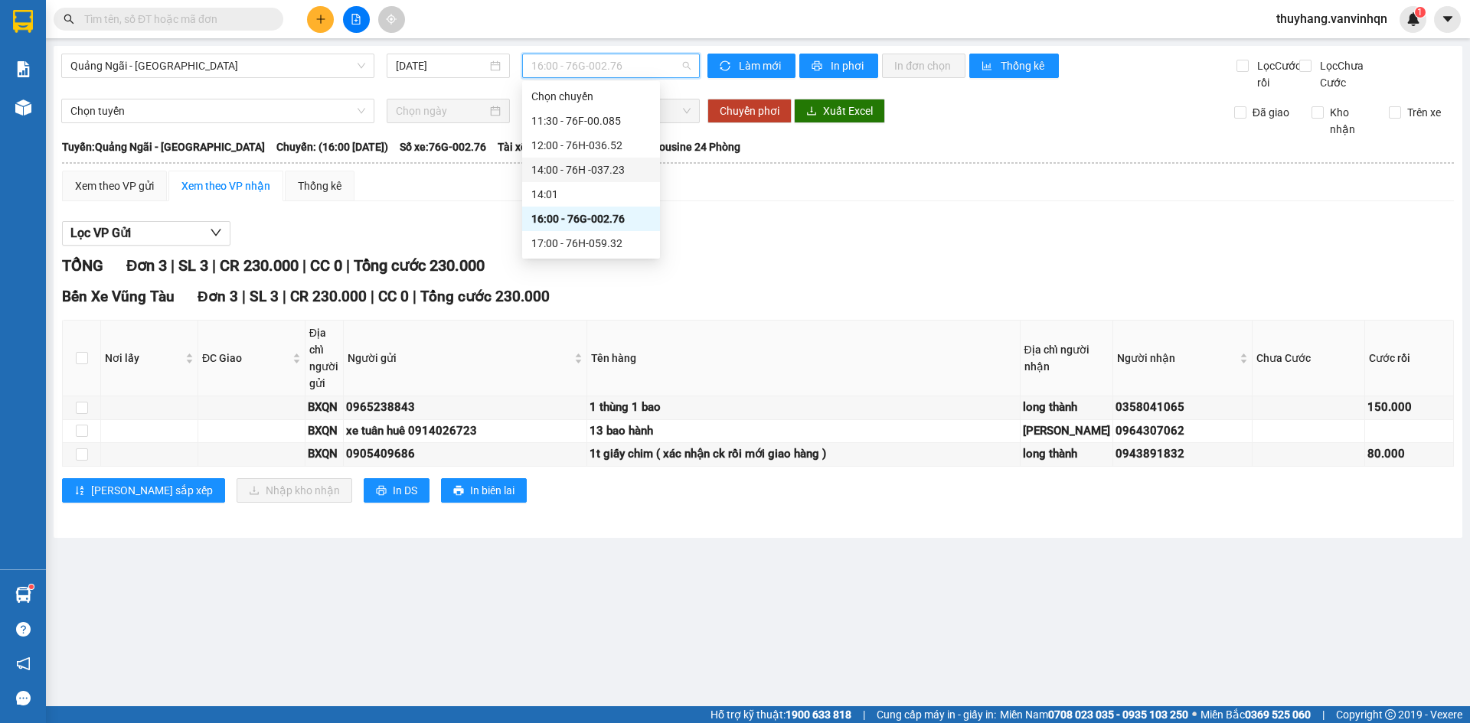
click at [634, 165] on div "14:00 - 76H -037.23" at bounding box center [590, 170] width 119 height 17
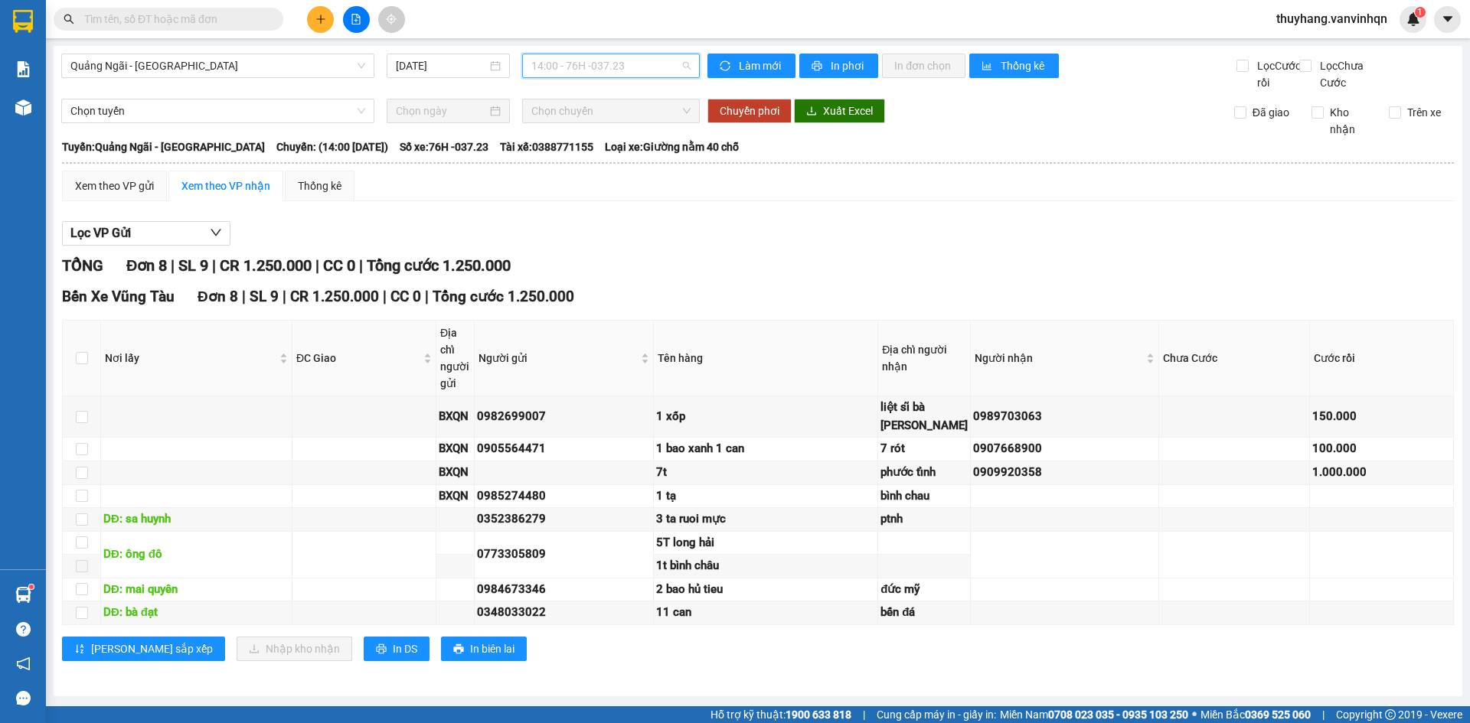
click at [618, 67] on span "14:00 - 76H -037.23" at bounding box center [610, 65] width 159 height 23
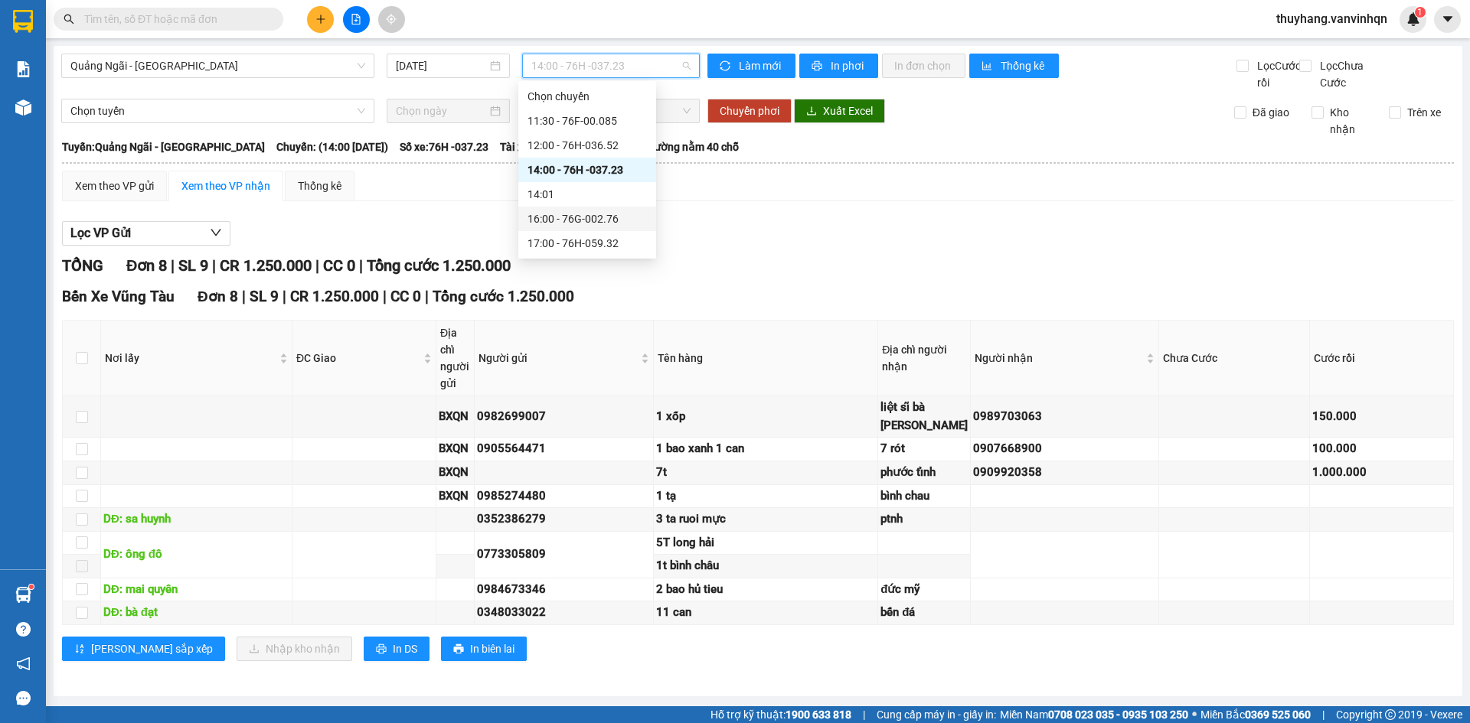
click at [617, 214] on div "16:00 - 76G-002.76" at bounding box center [586, 218] width 119 height 17
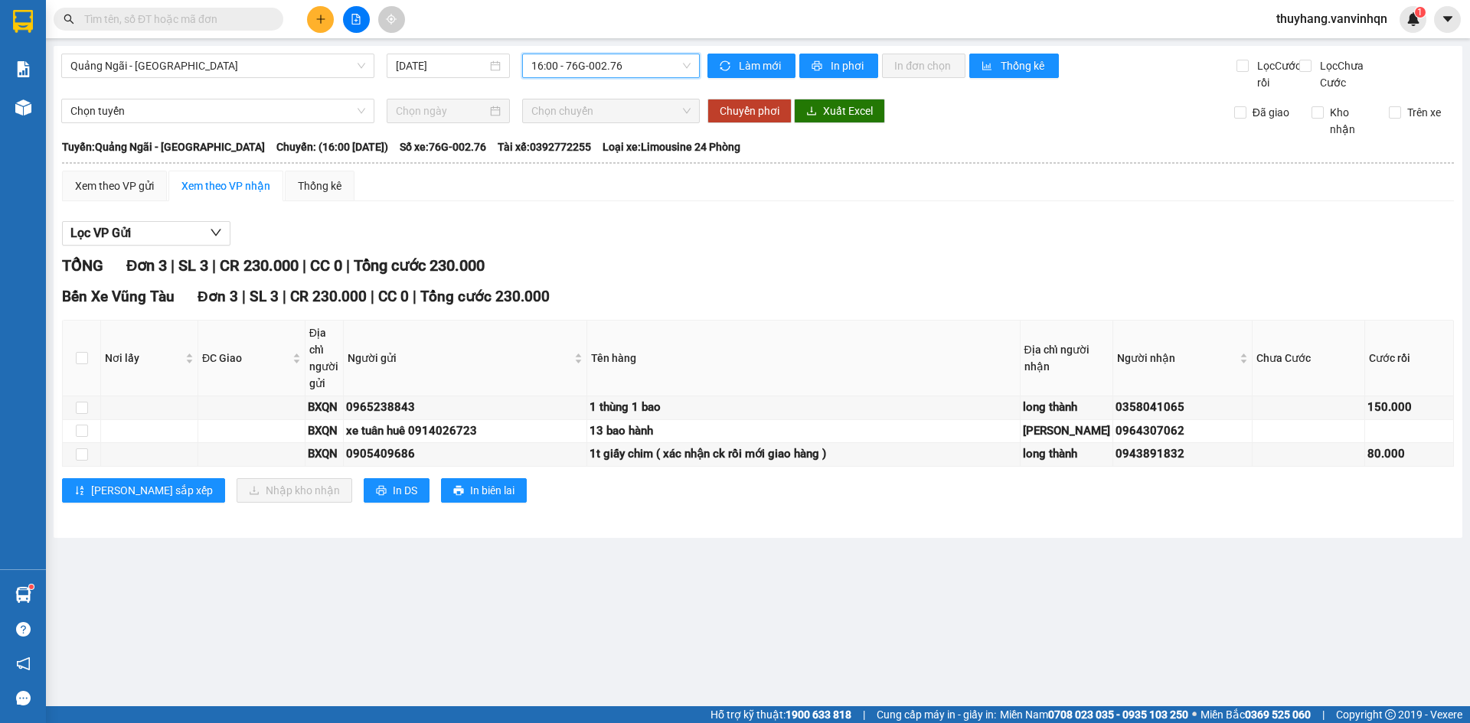
click at [329, 21] on button at bounding box center [320, 19] width 27 height 27
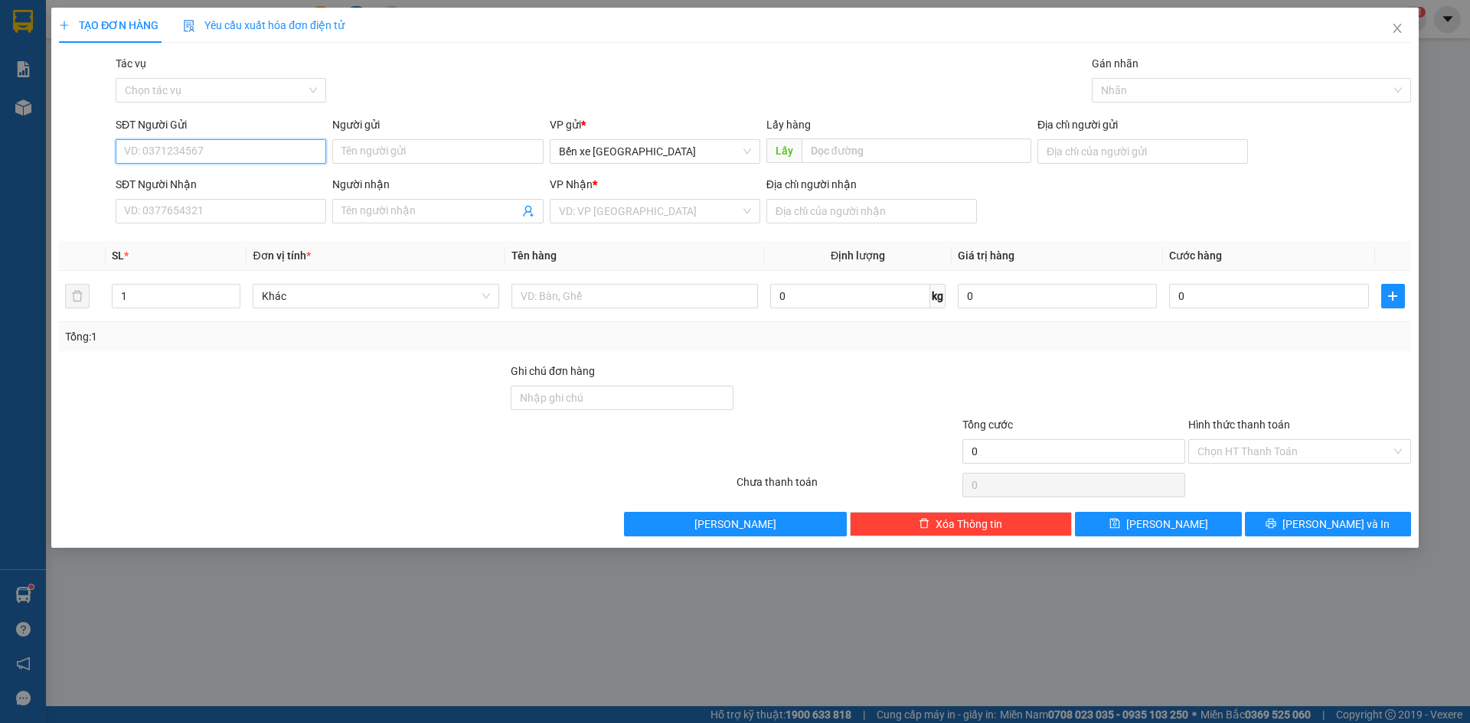
click at [270, 149] on input "SĐT Người Gửi" at bounding box center [221, 151] width 210 height 24
type input "0985274480"
click at [233, 180] on div "0985274480" at bounding box center [221, 182] width 192 height 17
type input "BXQN"
type input "bình chau"
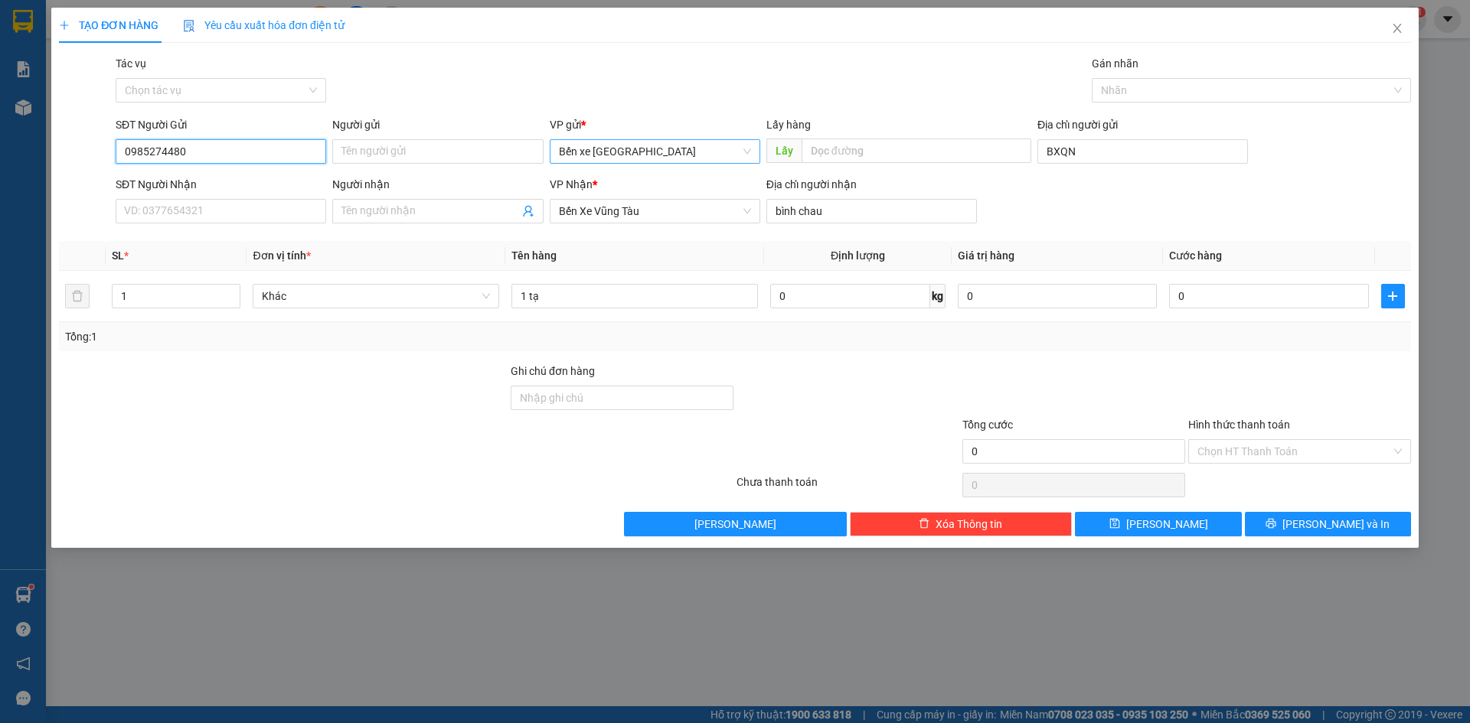
click at [641, 152] on span "Bến xe [GEOGRAPHIC_DATA]" at bounding box center [655, 151] width 192 height 23
type input "0985274480"
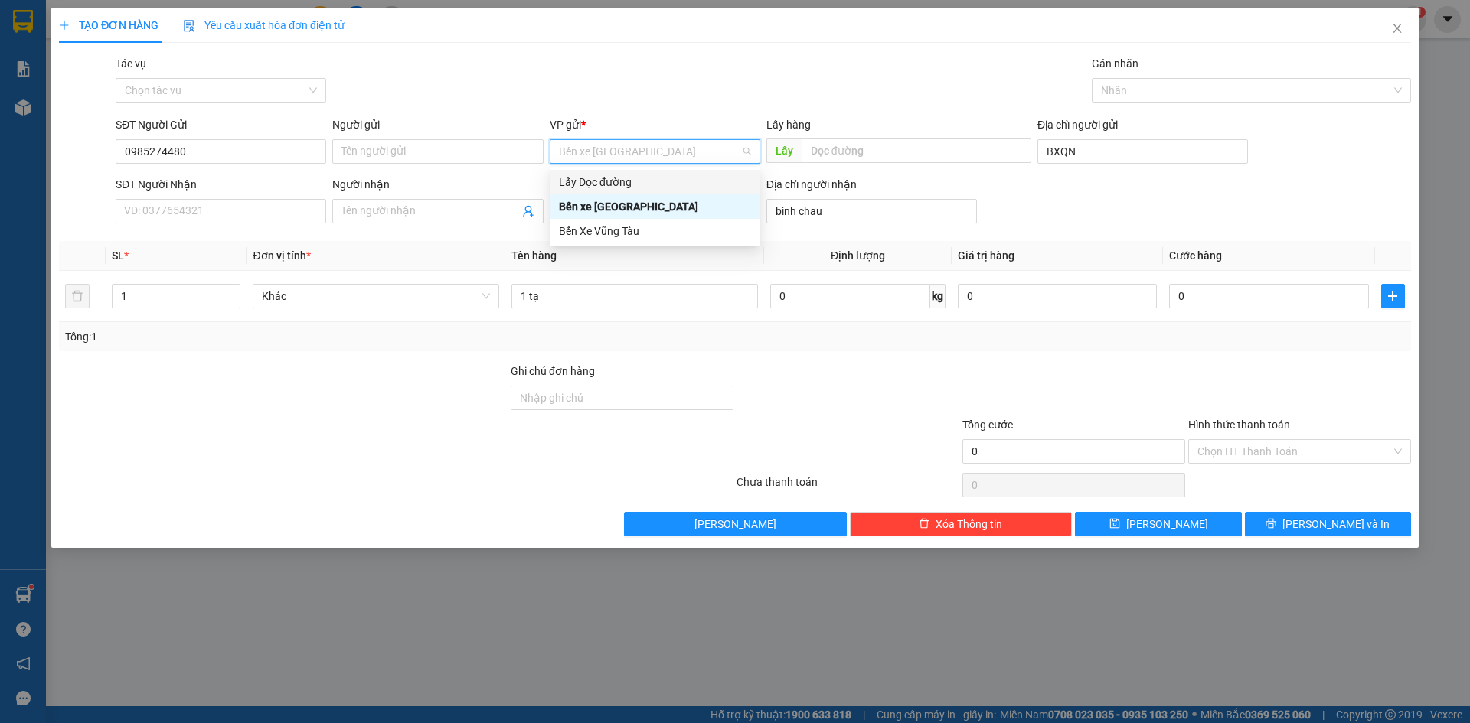
click at [641, 177] on div "Lấy Dọc đường" at bounding box center [655, 182] width 192 height 17
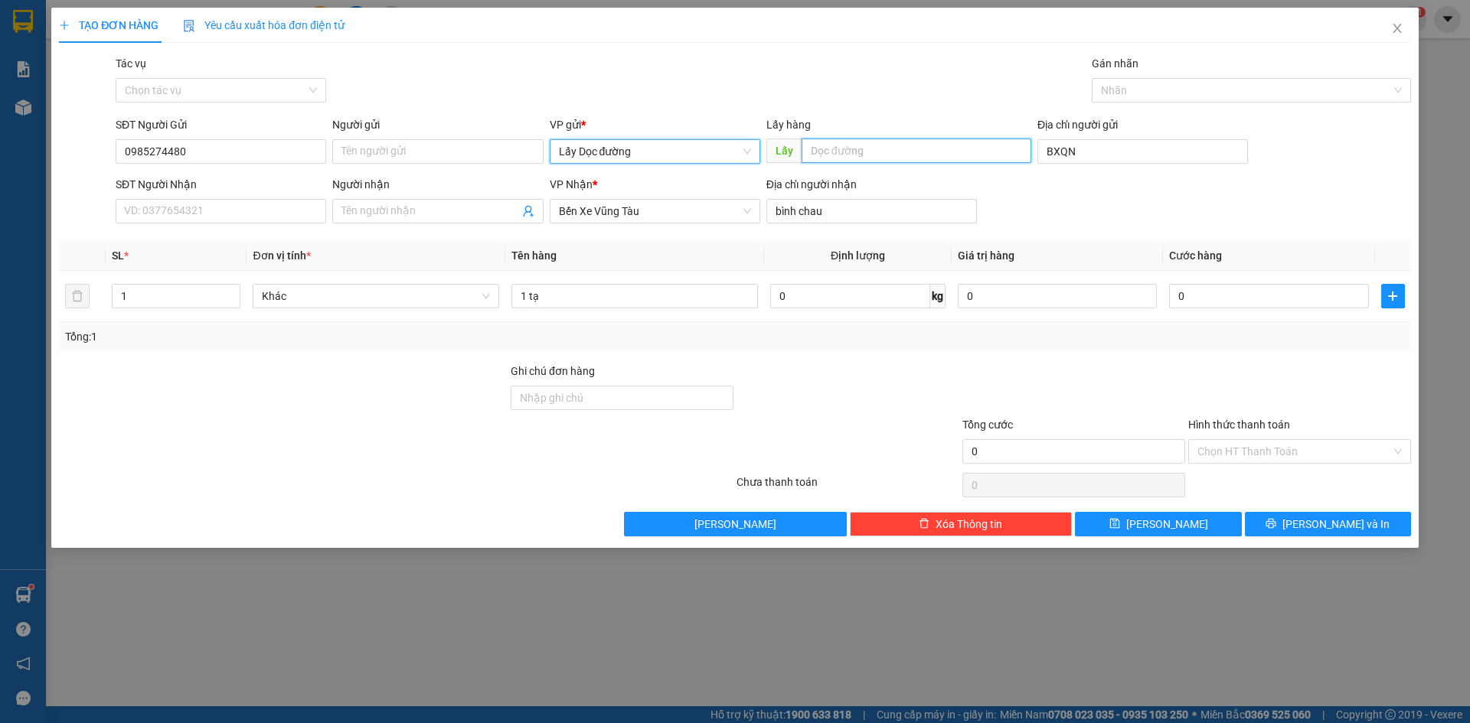
click at [850, 150] on input "text" at bounding box center [916, 151] width 230 height 24
type input "bầu giang"
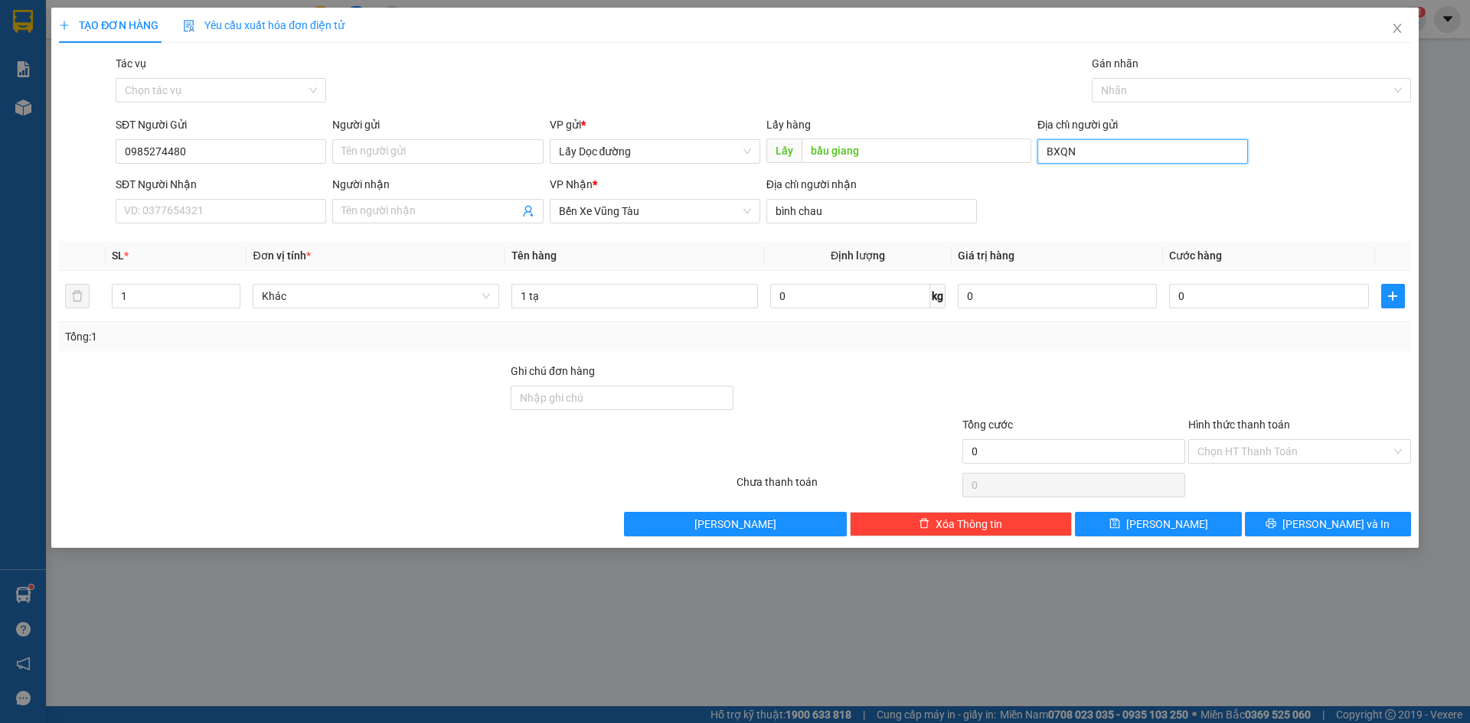
click at [1124, 152] on input "BXQN" at bounding box center [1142, 151] width 210 height 24
click at [610, 216] on span "Bến Xe Vũng Tàu" at bounding box center [655, 211] width 192 height 23
click at [700, 364] on div "Ghi chú đơn hàng" at bounding box center [622, 374] width 223 height 23
click at [556, 297] on input "1 tạ" at bounding box center [634, 296] width 246 height 24
type input "1"
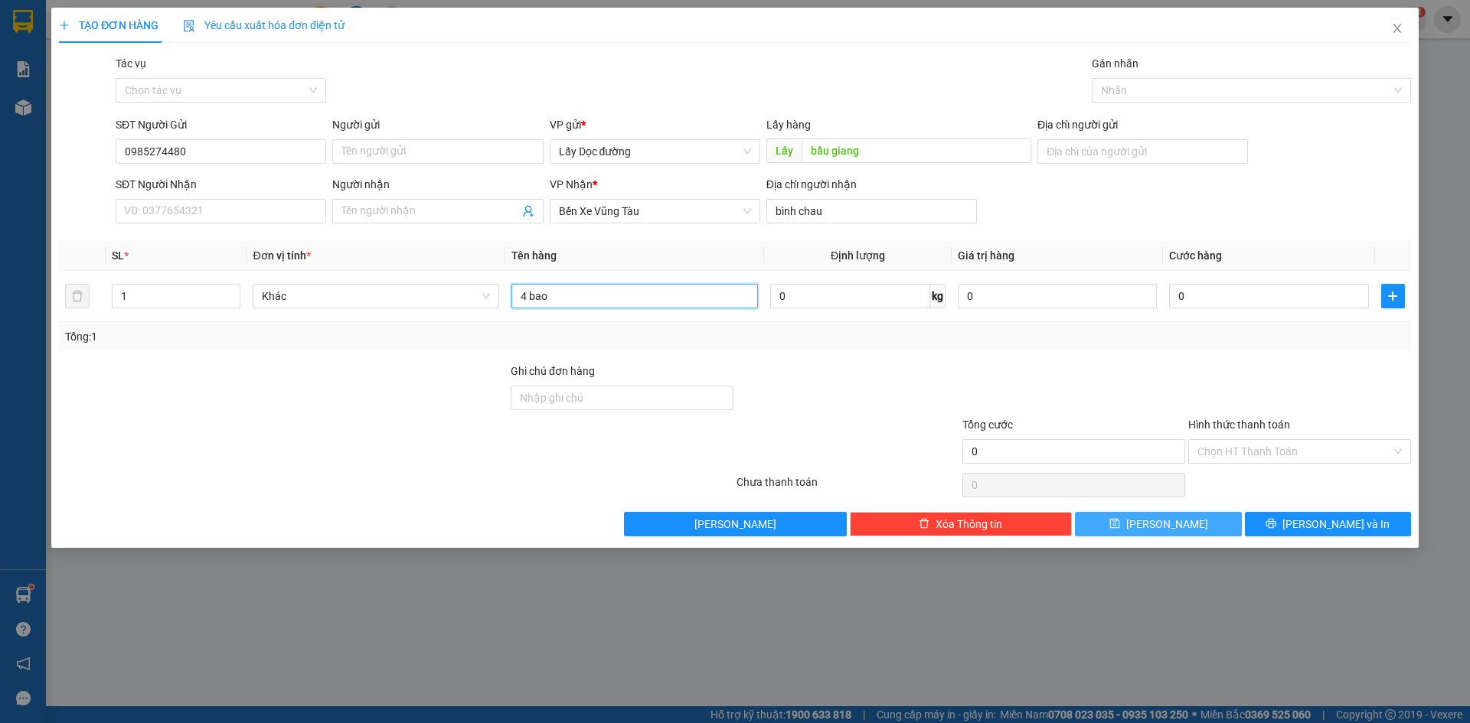
type input "4 bao"
click at [1108, 520] on button "[PERSON_NAME]" at bounding box center [1158, 524] width 166 height 24
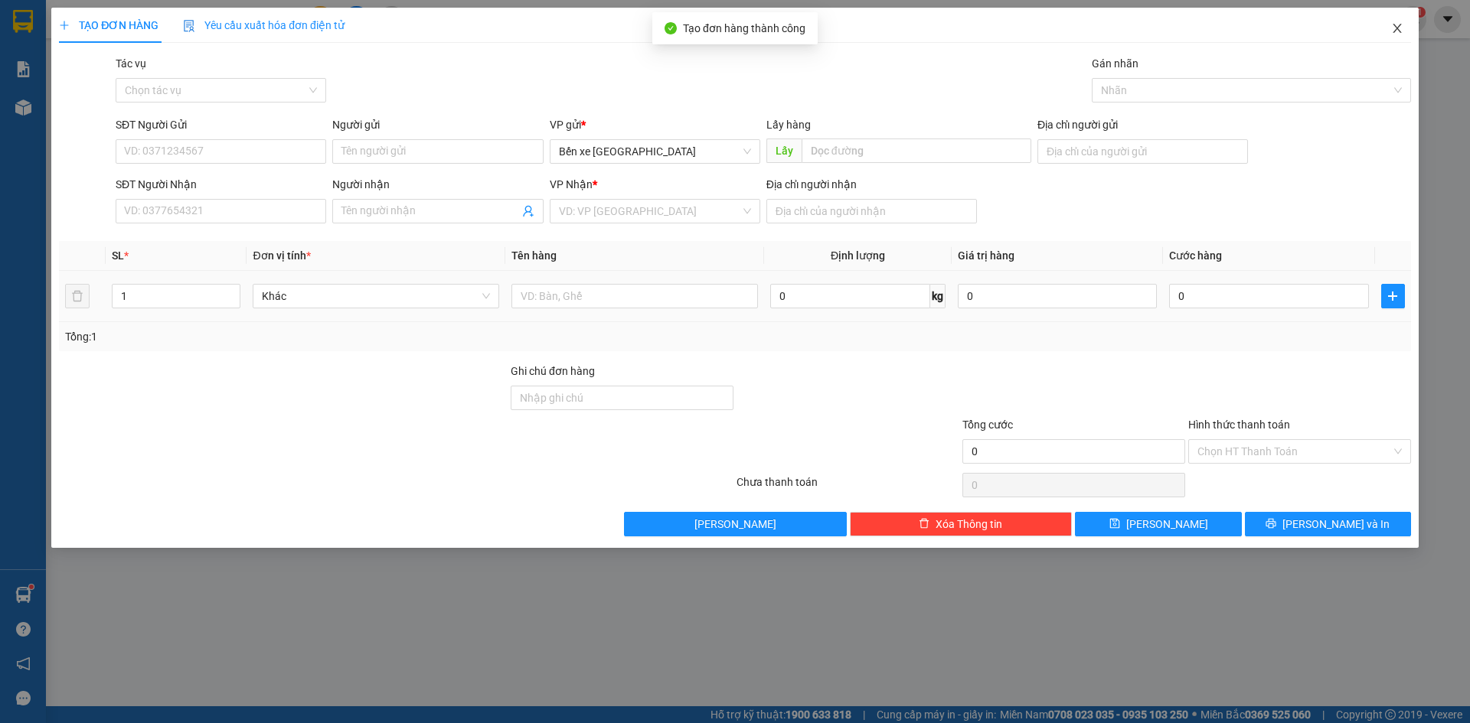
click at [1392, 28] on icon "close" at bounding box center [1397, 28] width 12 height 12
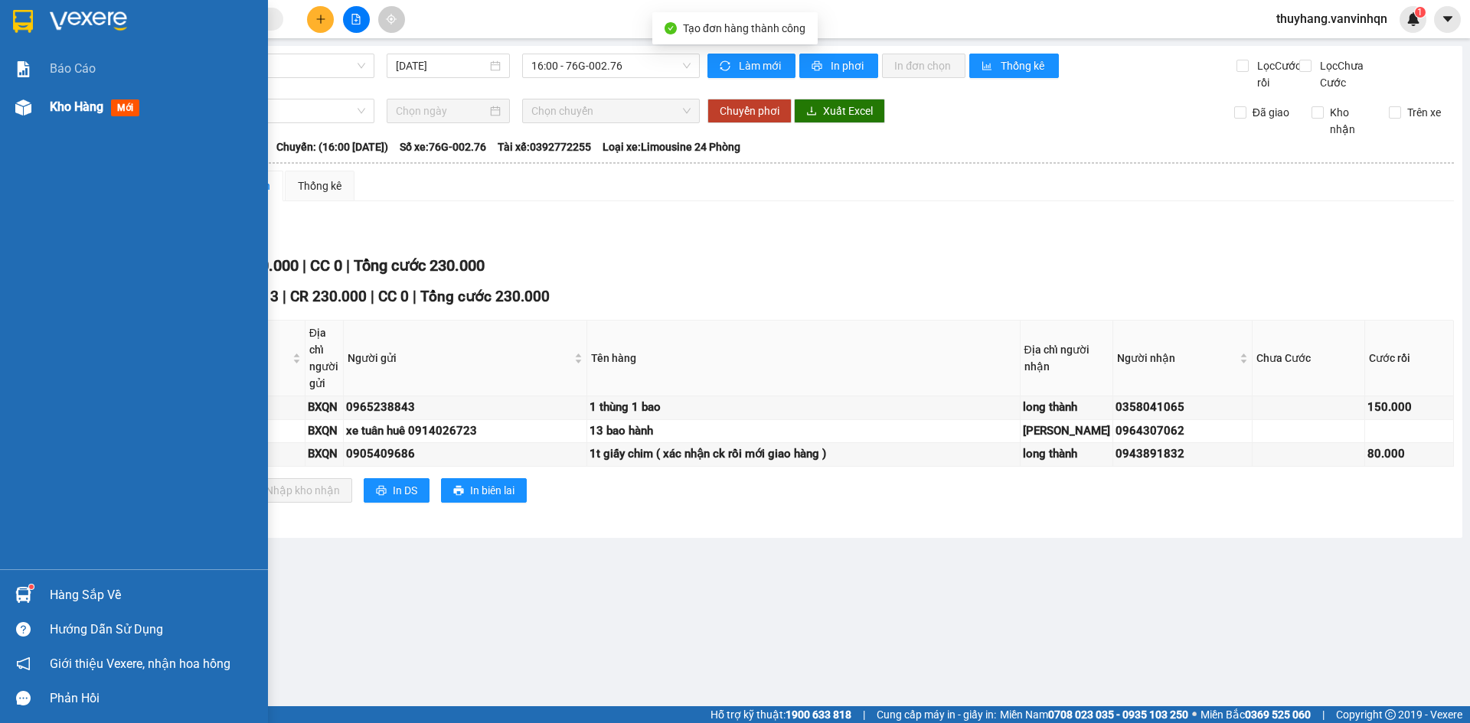
click at [16, 100] on img at bounding box center [23, 108] width 16 height 16
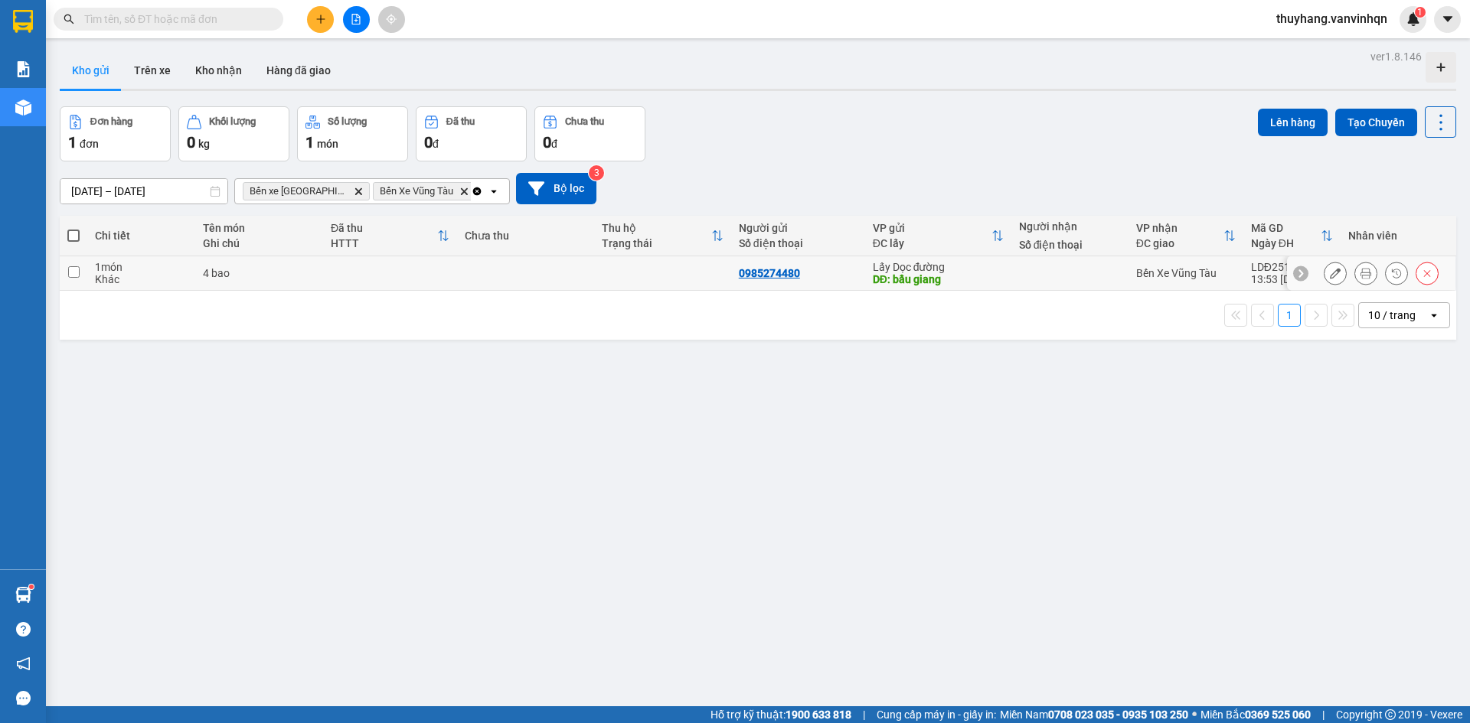
click at [367, 284] on td at bounding box center [390, 273] width 134 height 34
checkbox input "true"
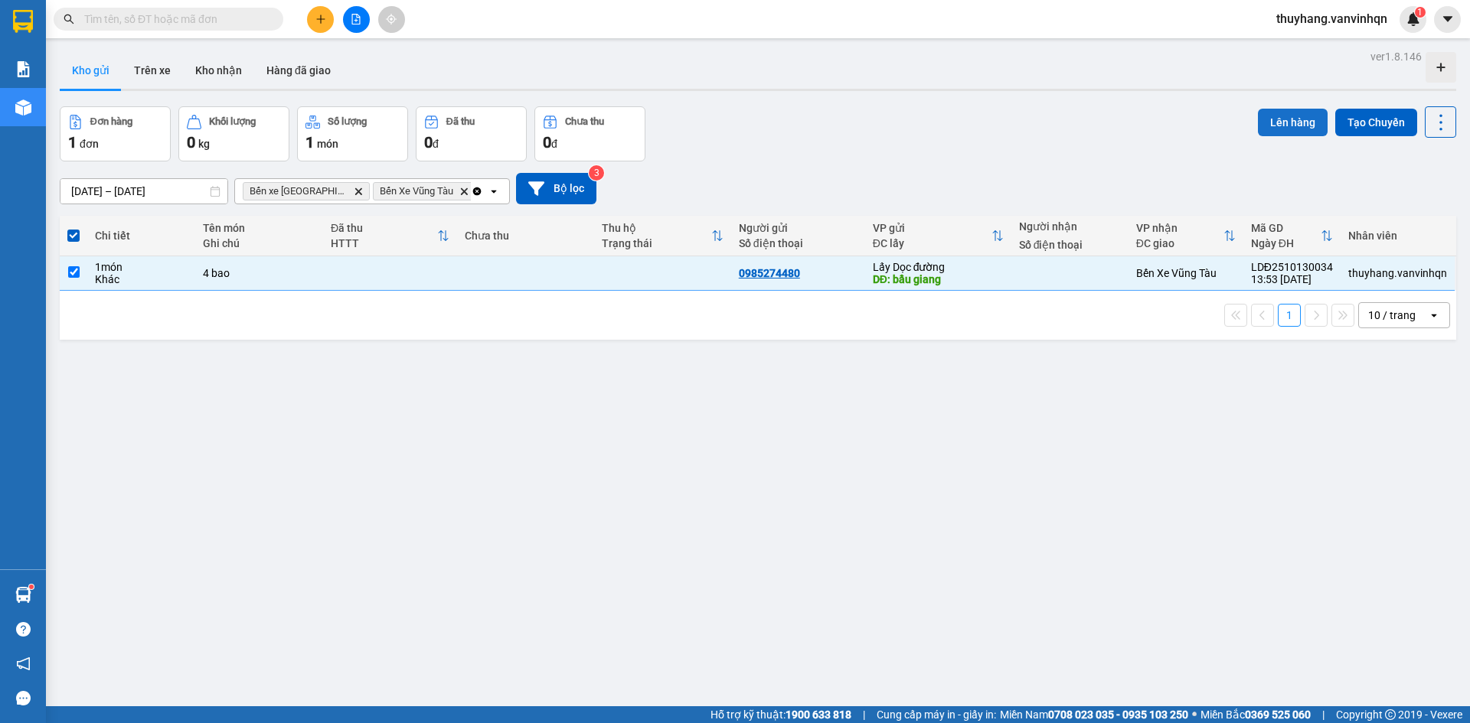
click at [1285, 122] on button "Lên hàng" at bounding box center [1293, 123] width 70 height 28
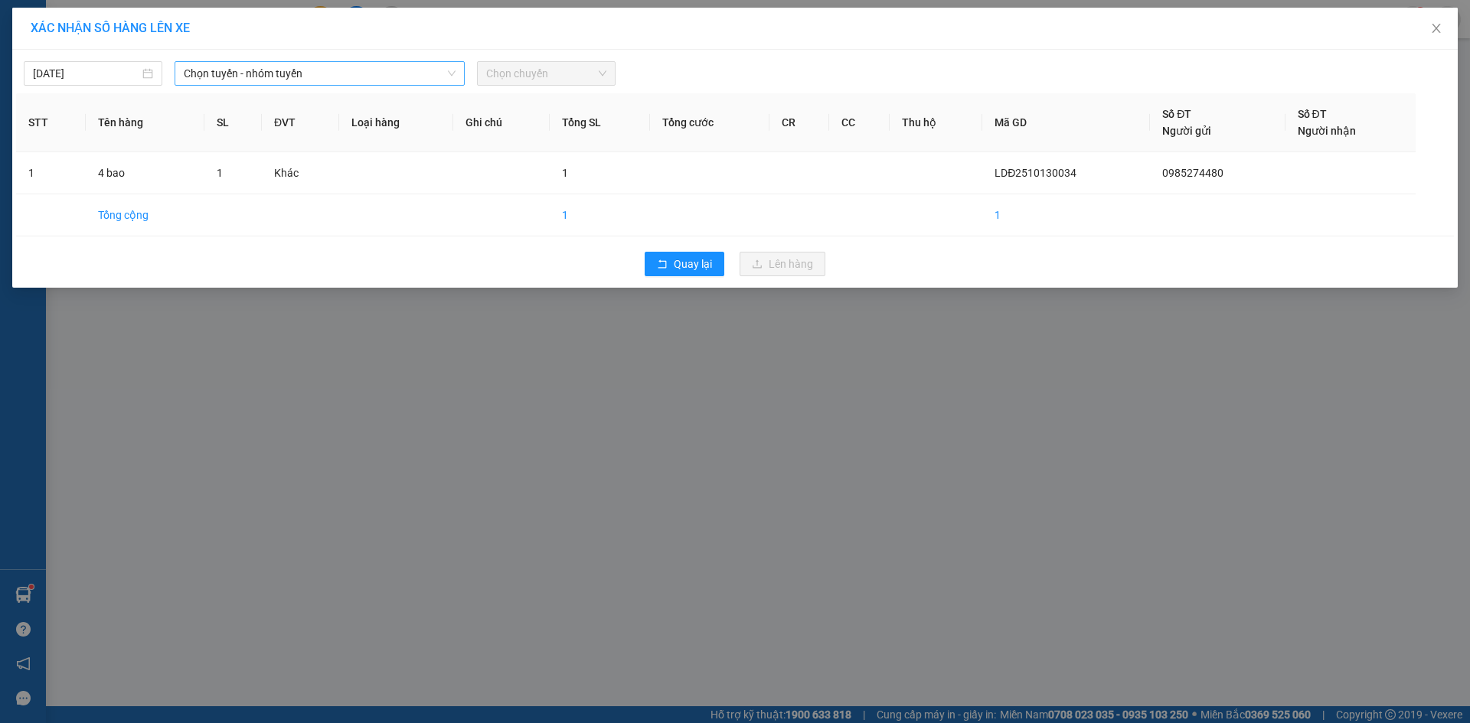
click at [383, 73] on span "Chọn tuyến - nhóm tuyến" at bounding box center [320, 73] width 272 height 23
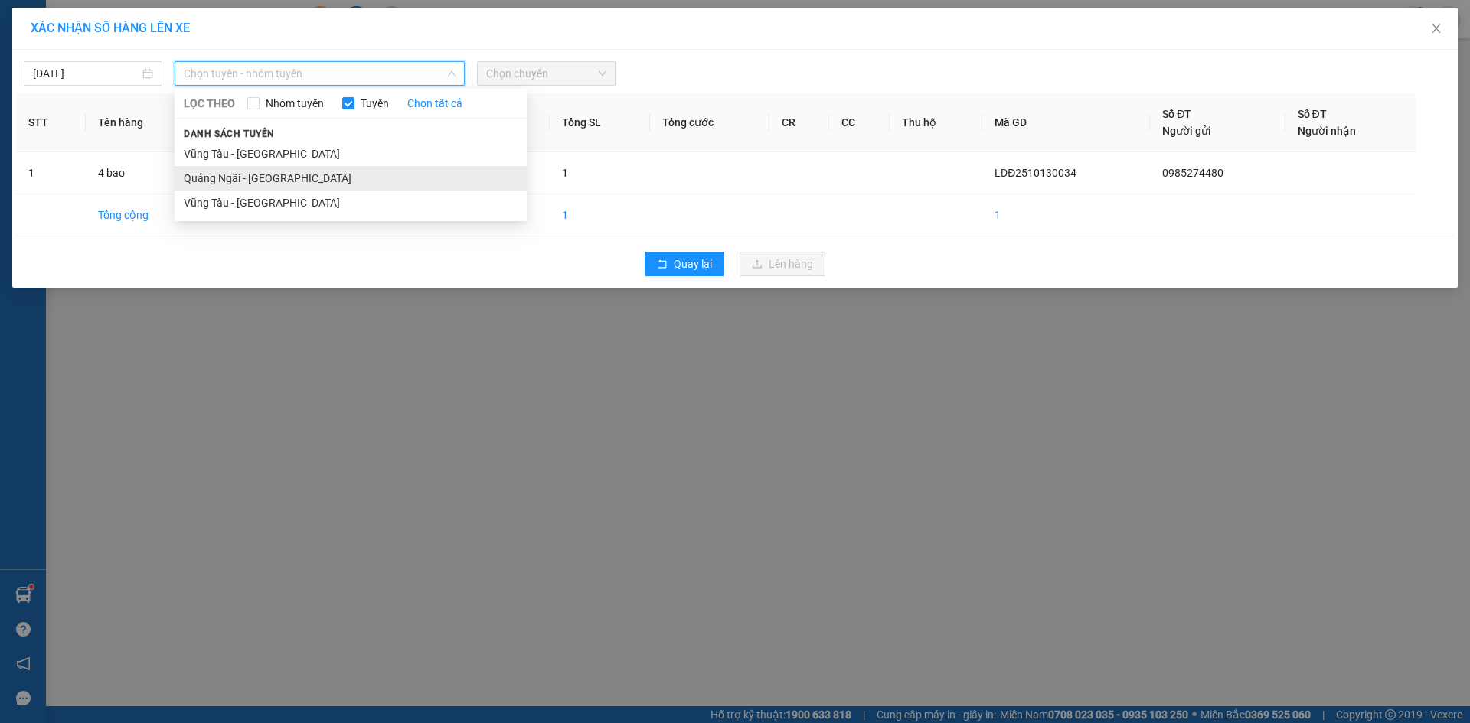
click at [319, 184] on li "Quảng Ngãi - [GEOGRAPHIC_DATA]" at bounding box center [351, 178] width 352 height 24
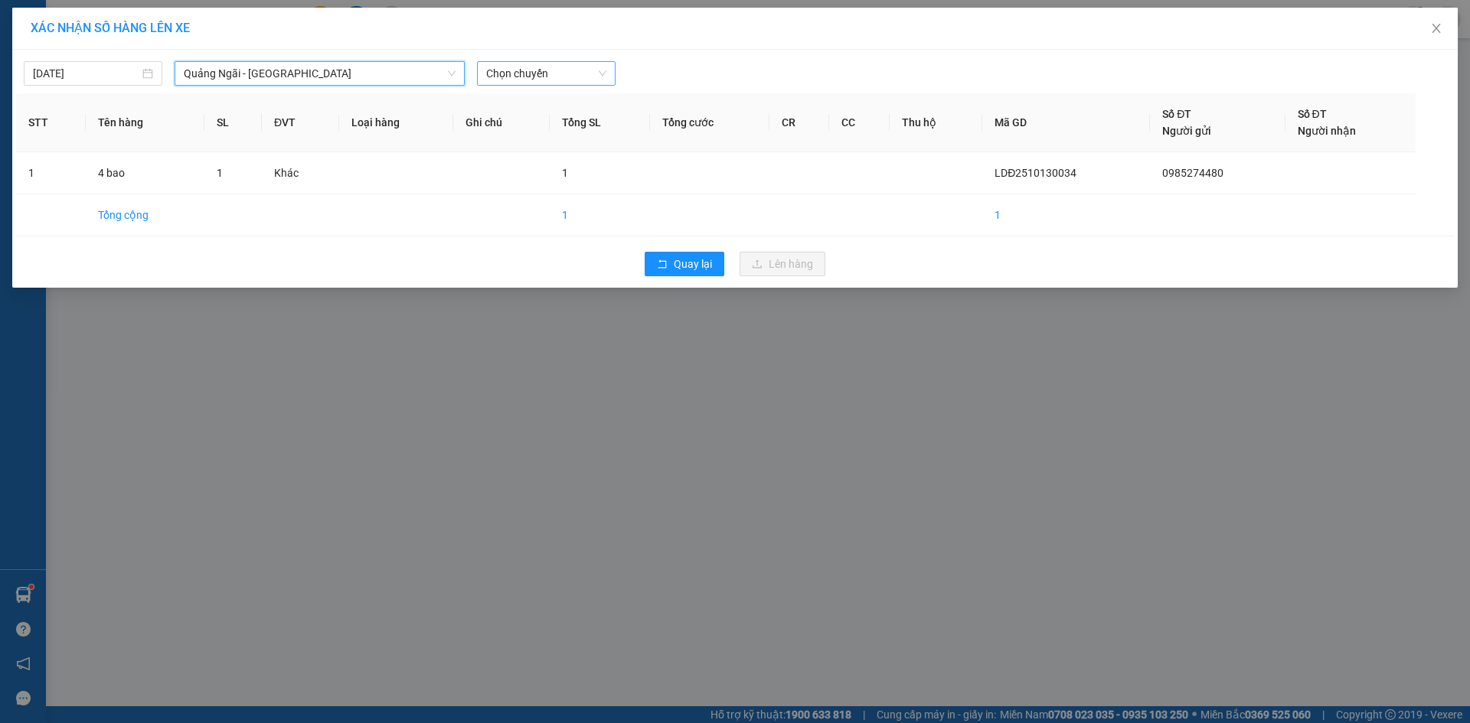
click at [582, 75] on span "Chọn chuyến" at bounding box center [546, 73] width 120 height 23
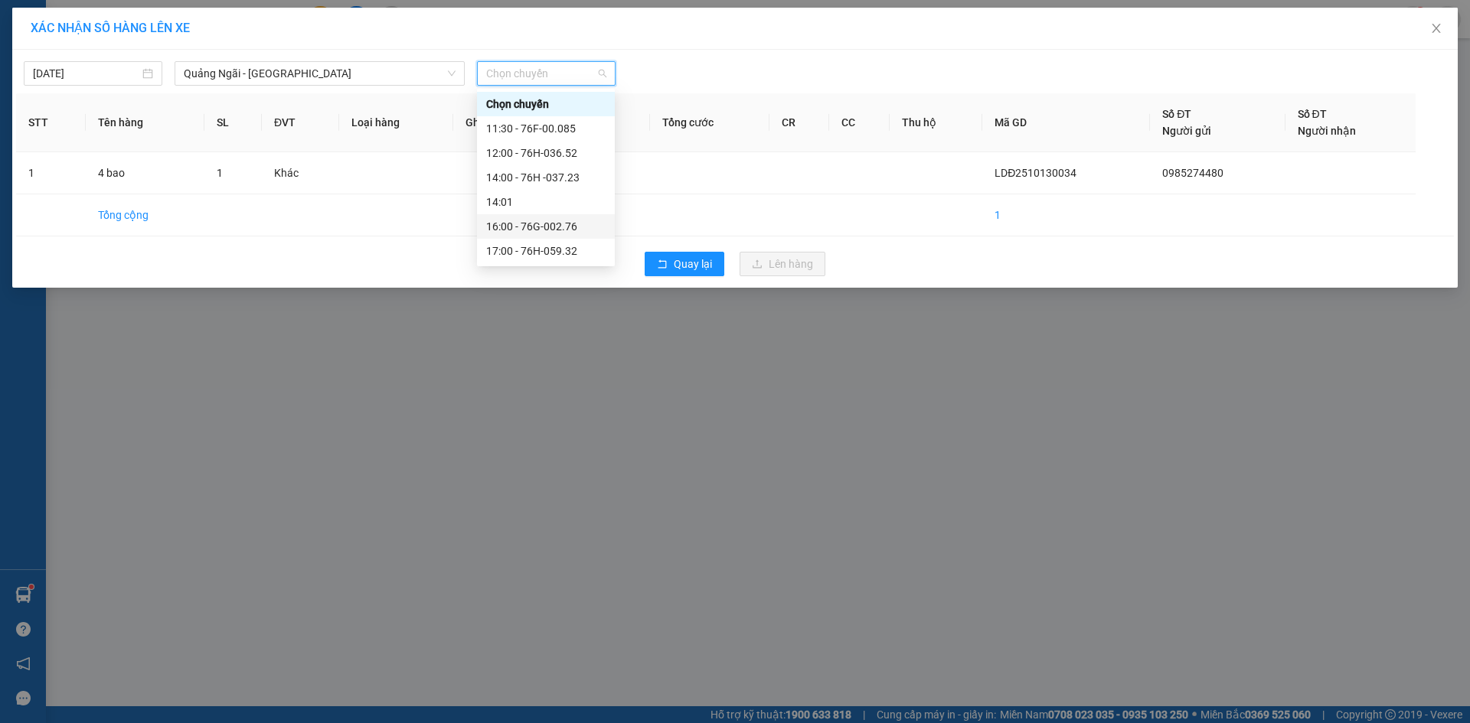
click at [566, 233] on div "16:00 - 76G-002.76" at bounding box center [545, 226] width 119 height 17
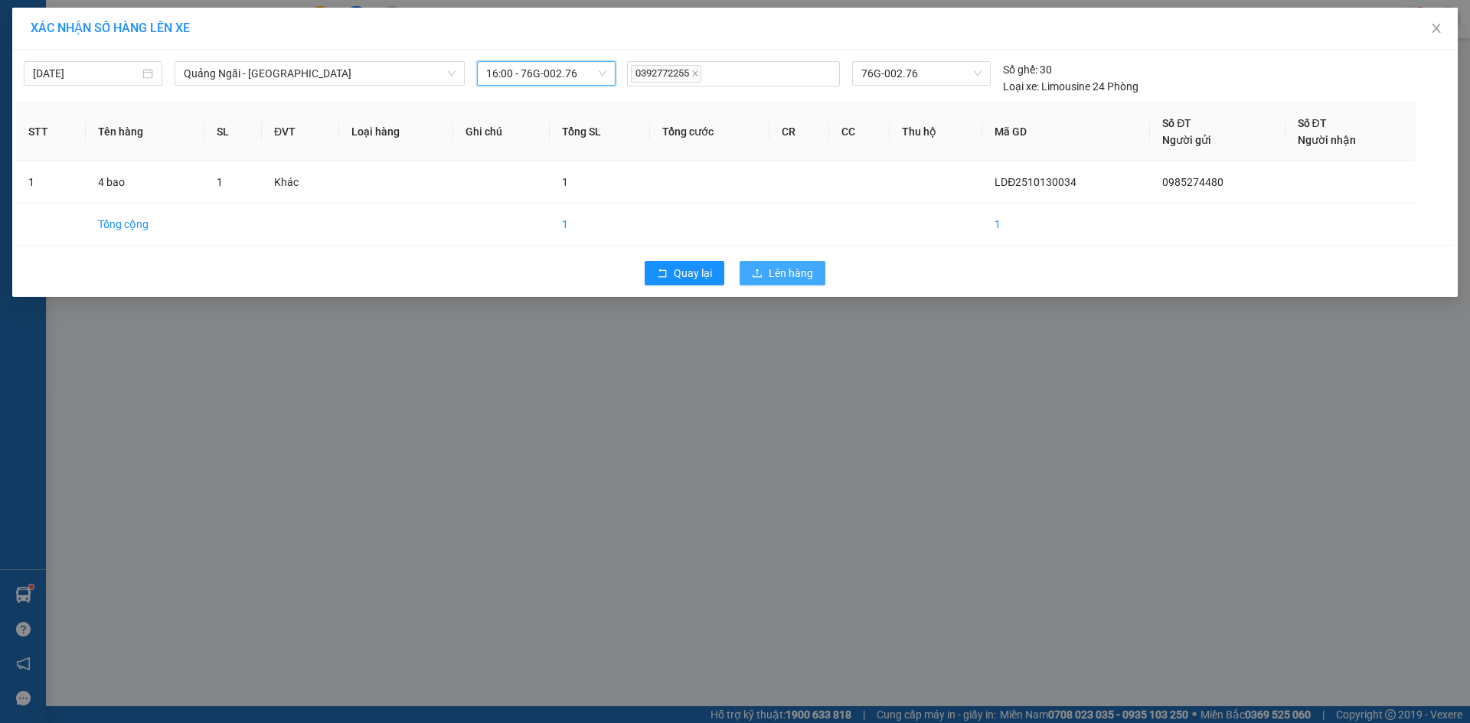
click at [785, 277] on span "Lên hàng" at bounding box center [791, 273] width 44 height 17
